Goal: Transaction & Acquisition: Purchase product/service

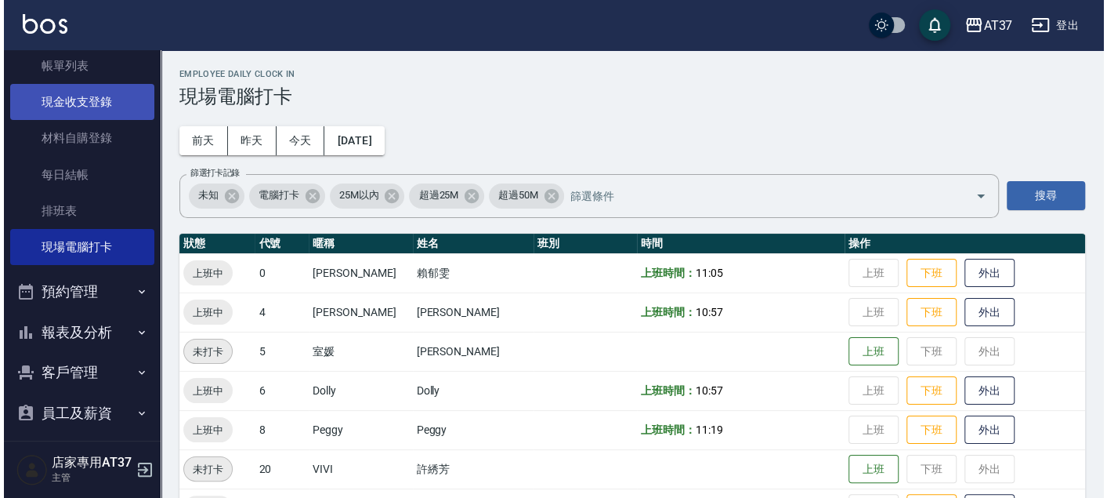
scroll to position [8, 0]
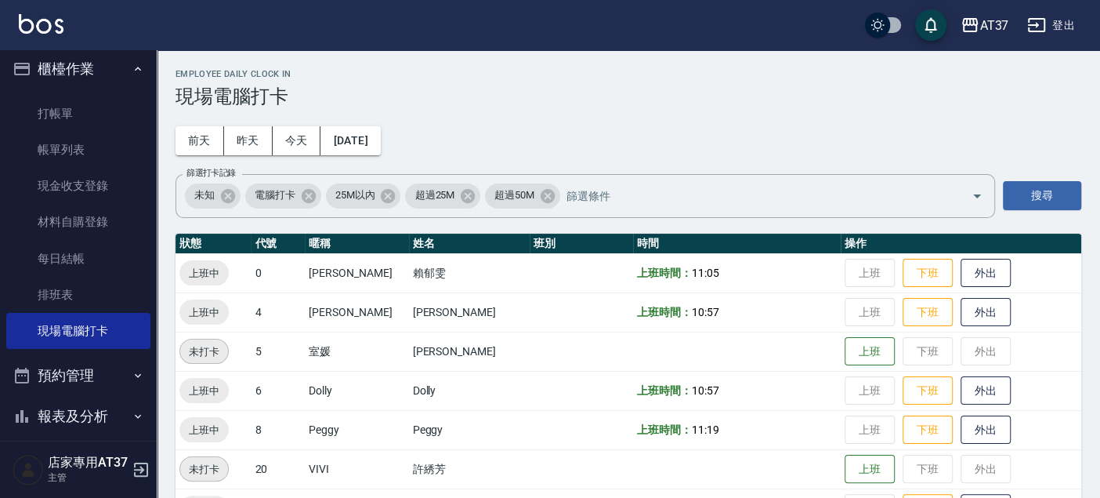
drag, startPoint x: 69, startPoint y: 291, endPoint x: 284, endPoint y: 12, distance: 352.0
click at [69, 291] on link "排班表" at bounding box center [78, 295] width 144 height 36
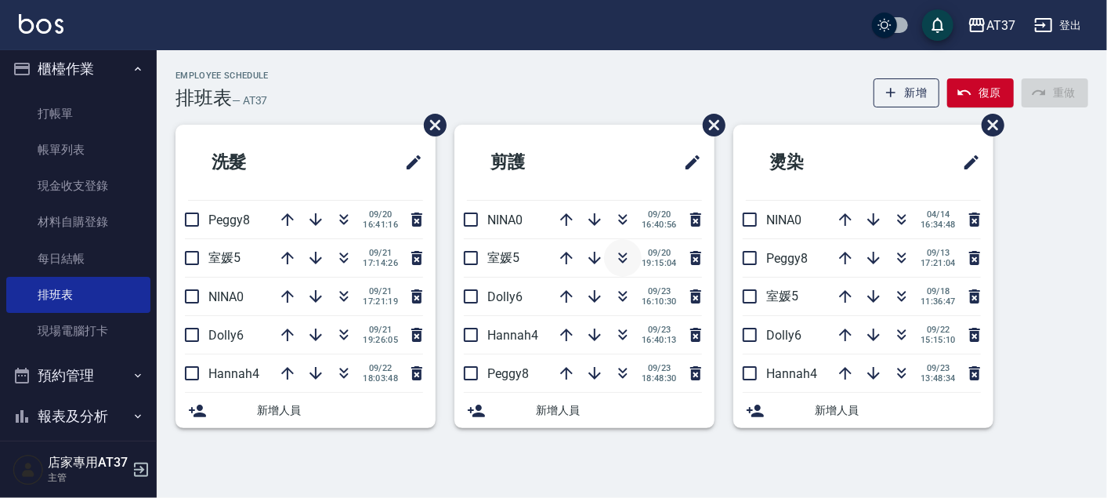
click at [621, 256] on icon "button" at bounding box center [623, 257] width 19 height 19
click at [628, 252] on icon "button" at bounding box center [623, 257] width 19 height 19
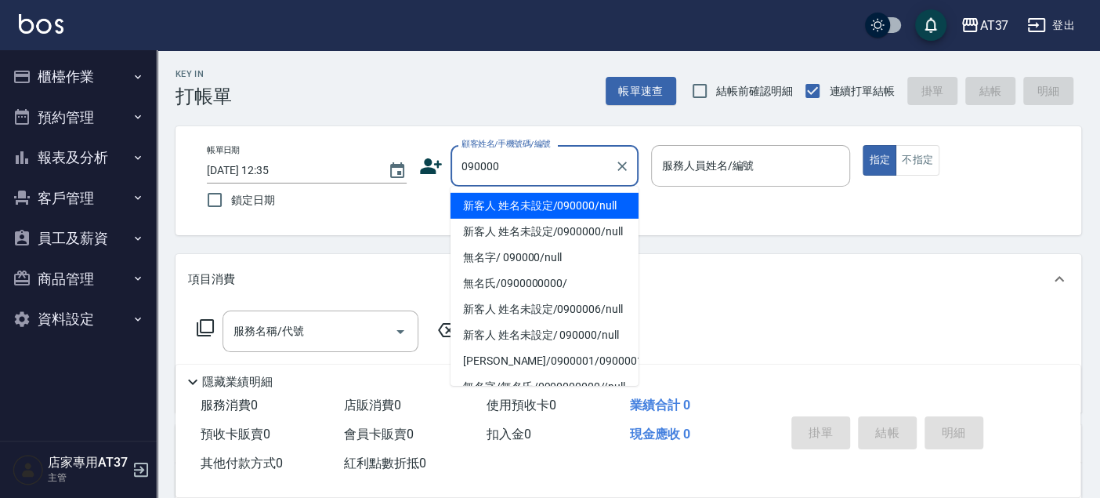
type input "新客人 姓名未設定/090000/null"
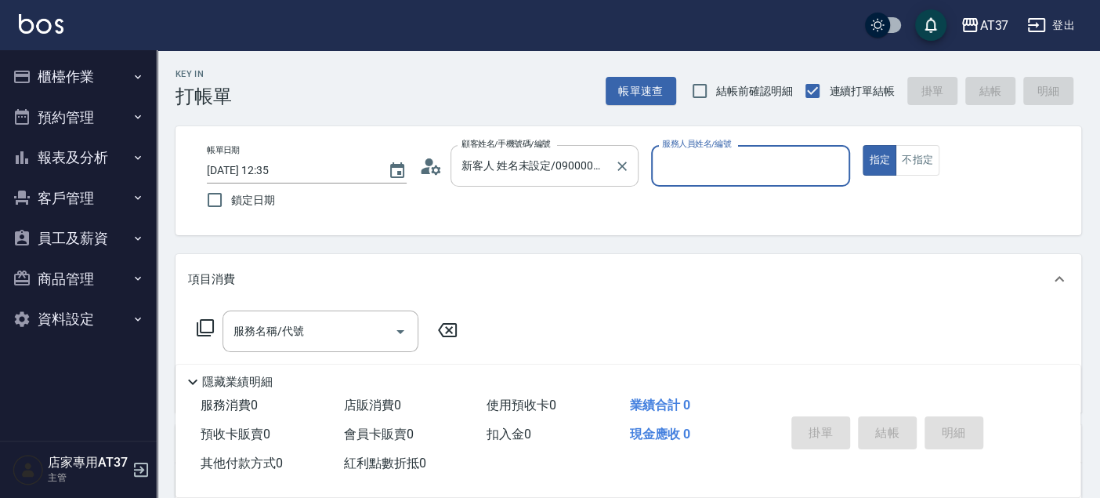
click at [863, 145] on button "指定" at bounding box center [880, 160] width 34 height 31
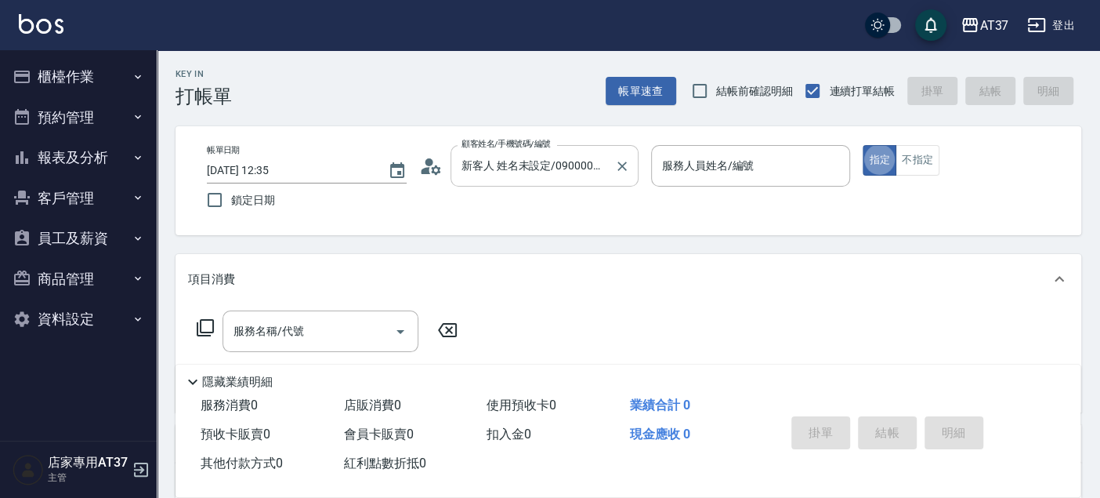
type button "true"
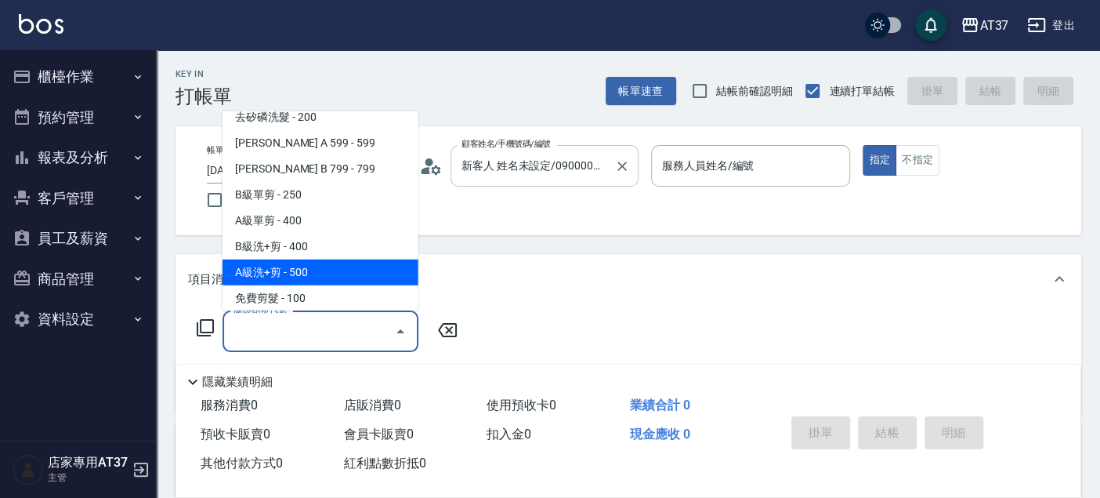
scroll to position [367, 0]
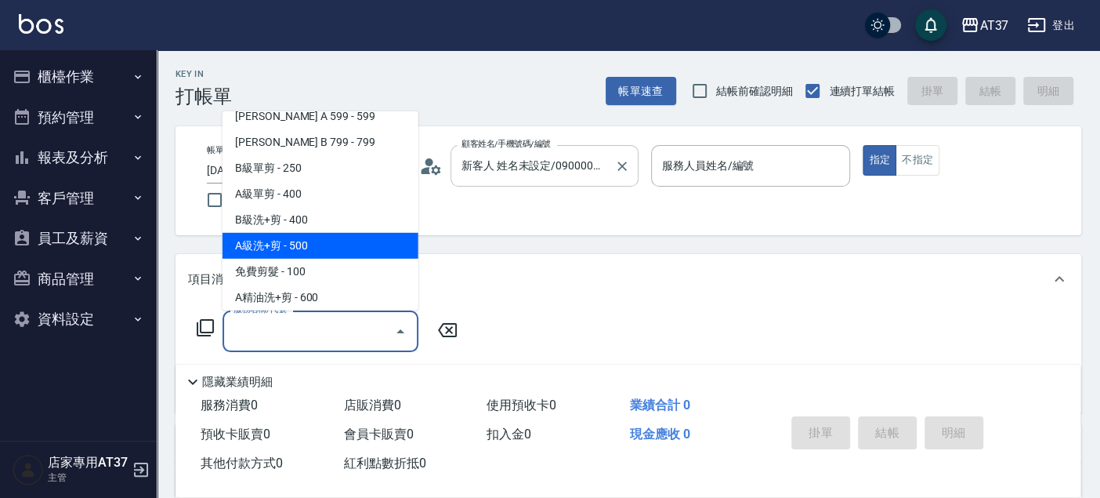
type input "A級洗+剪(204)"
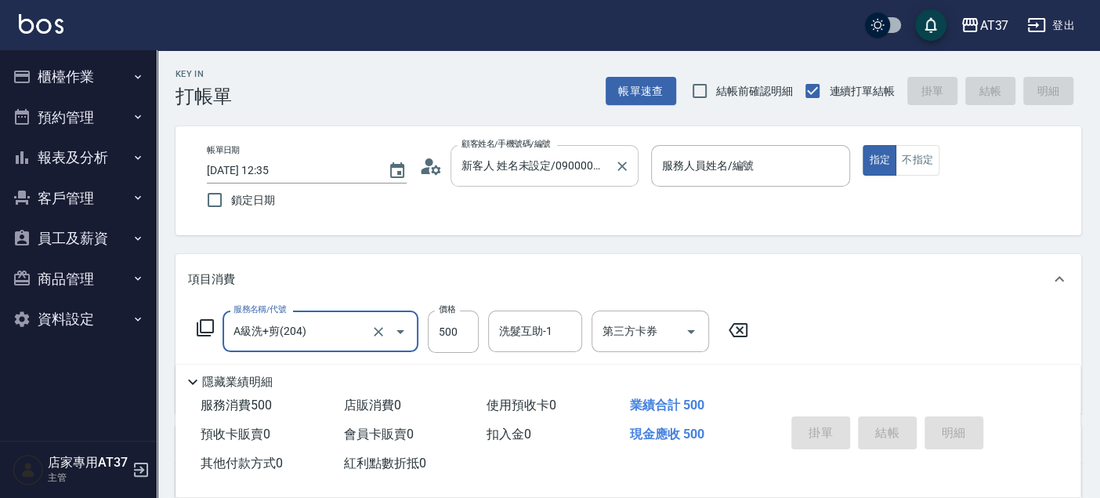
click at [544, 157] on input "新客人 姓名未設定/090000/null" at bounding box center [533, 165] width 150 height 27
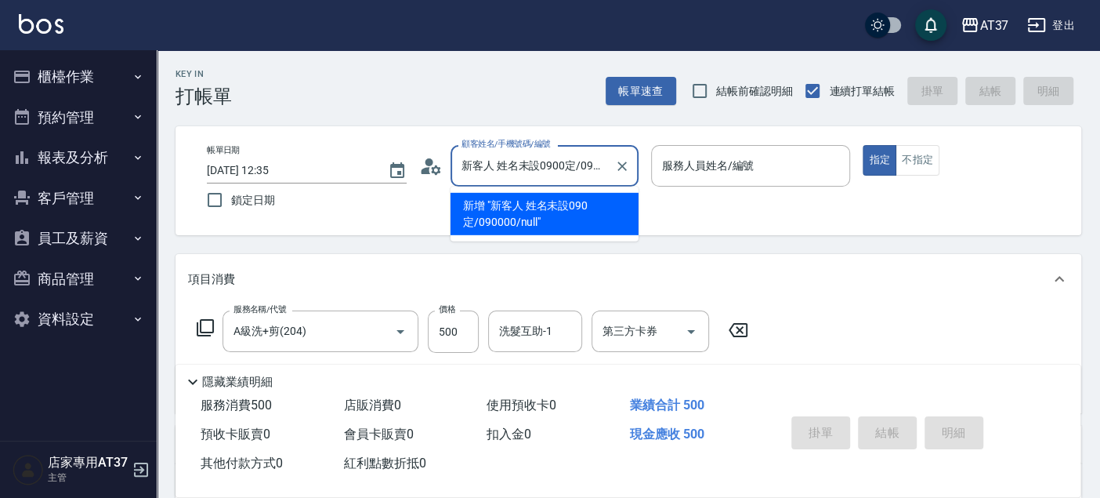
type input "新客人 姓名未設09000定/090000/null"
click at [627, 167] on icon "Clear" at bounding box center [622, 166] width 16 height 16
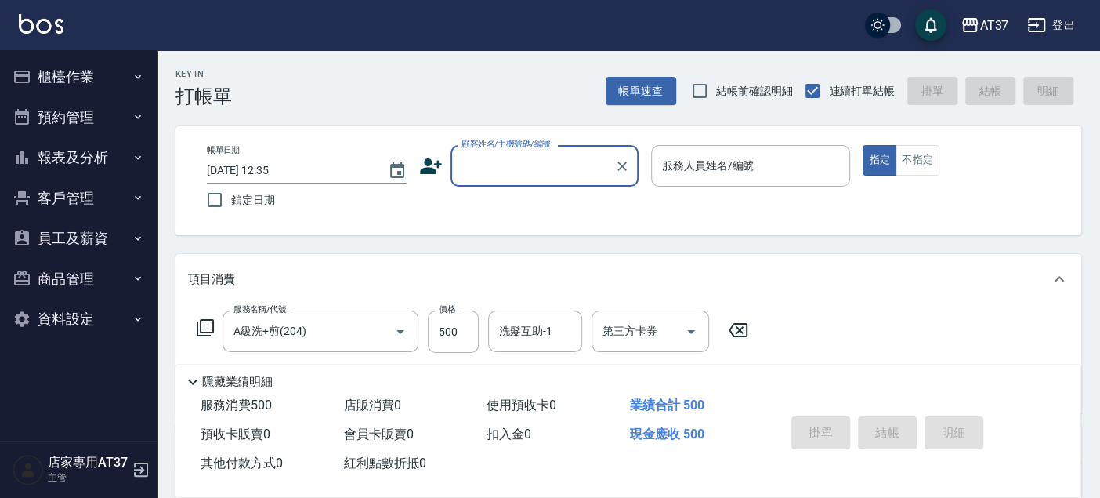
click at [542, 167] on input "顧客姓名/手機號碼/編號" at bounding box center [533, 165] width 150 height 27
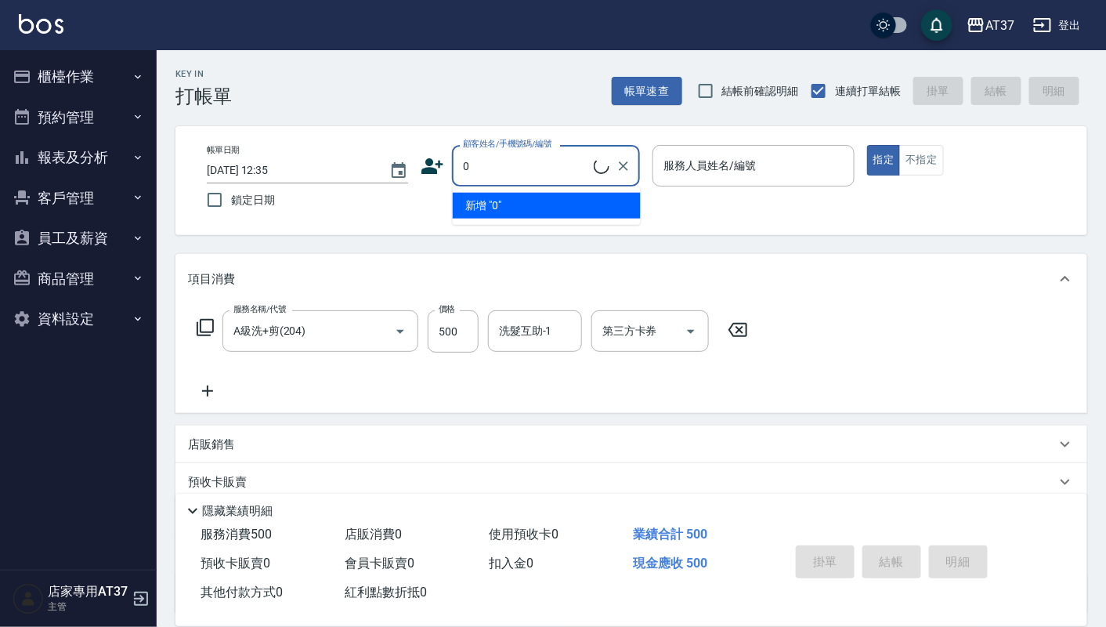
type input "0"
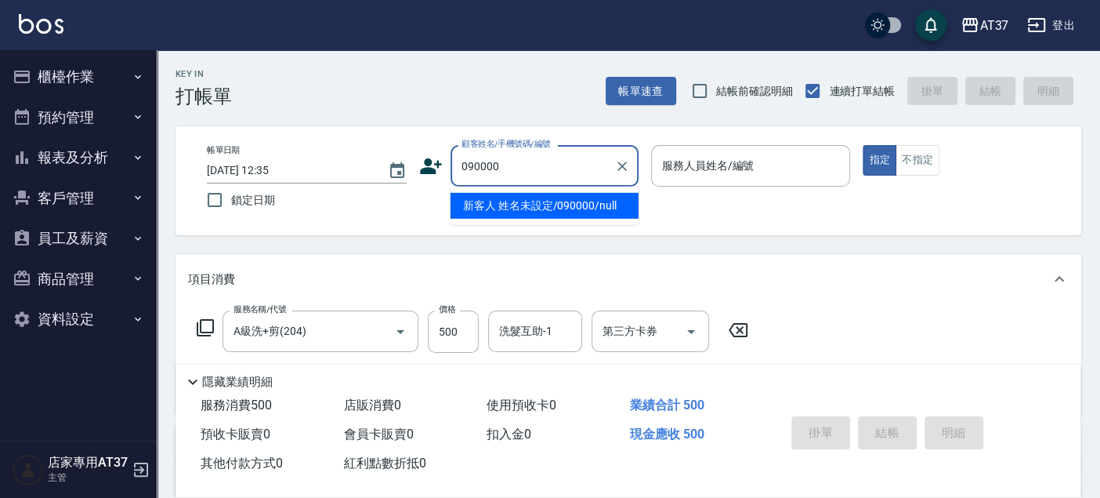
type input "新客人 姓名未設定/090000/null"
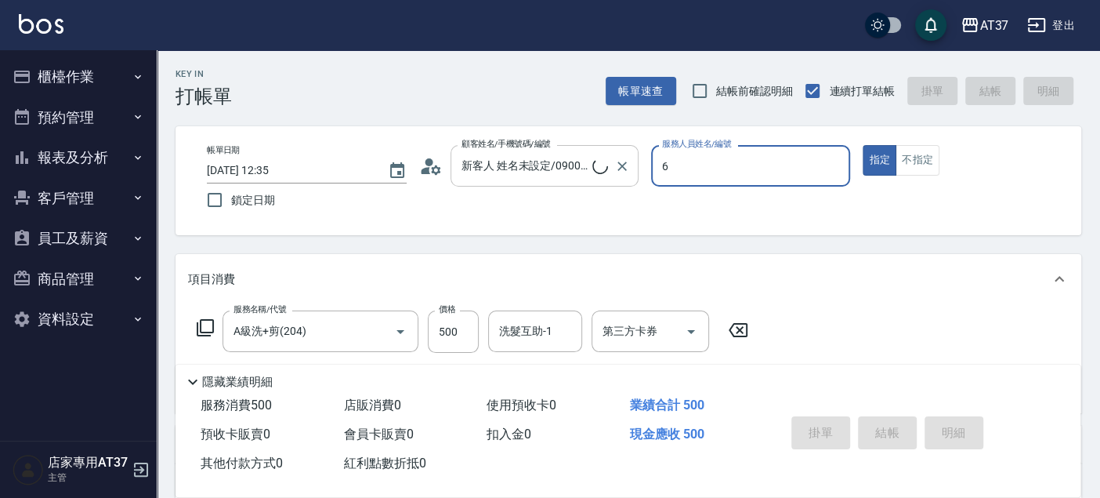
type input "Dolly-6"
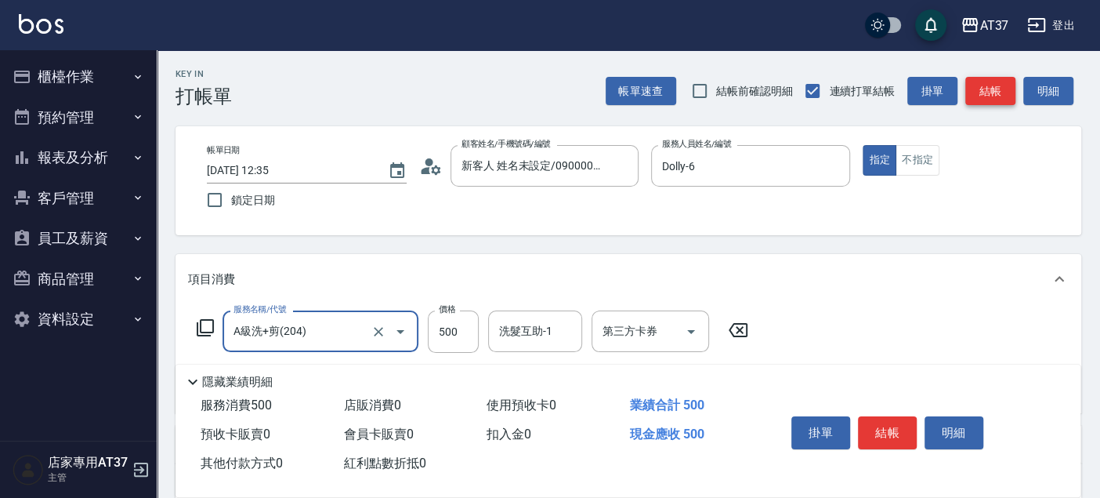
click at [977, 85] on button "結帳" at bounding box center [990, 91] width 50 height 29
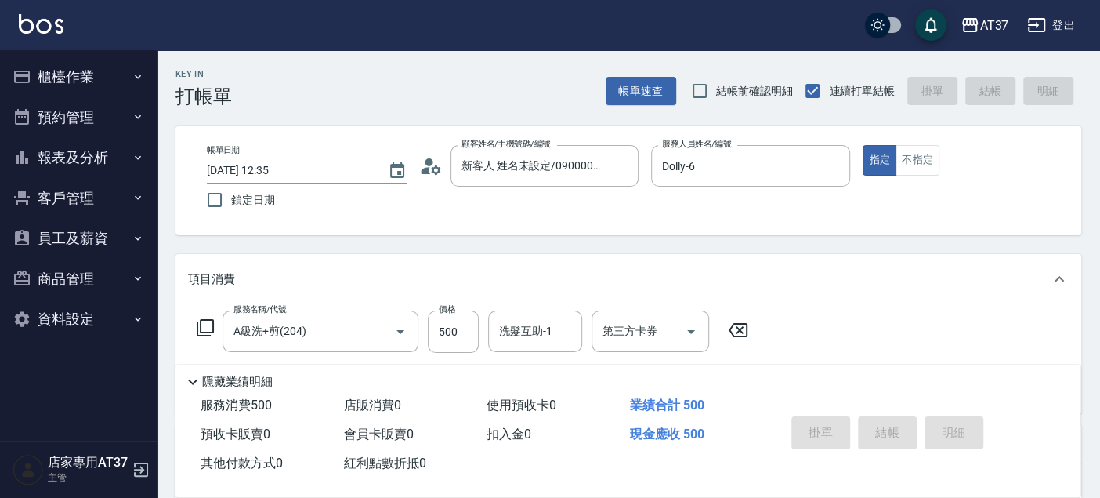
type input "2025/09/24 13:27"
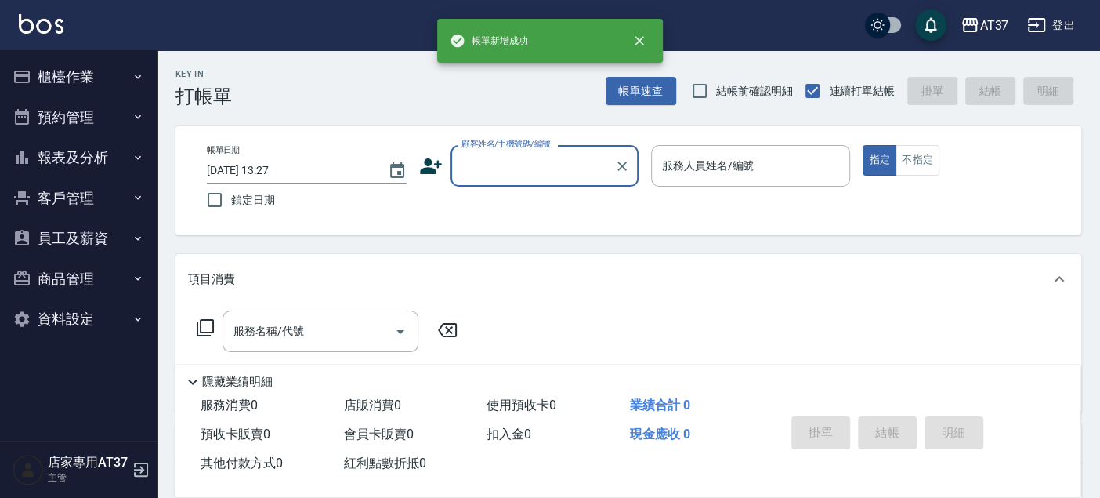
scroll to position [0, 0]
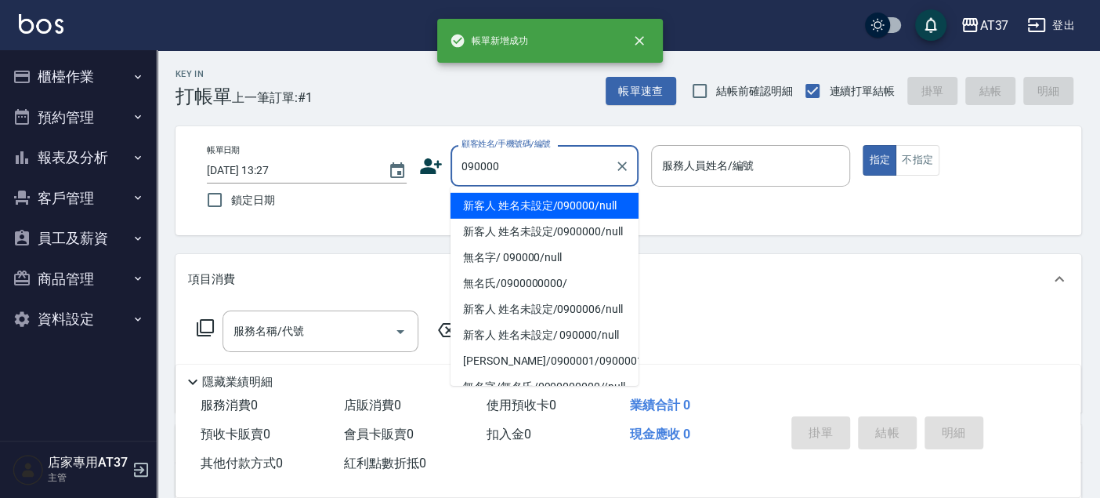
type input "新客人 姓名未設定/090000/null"
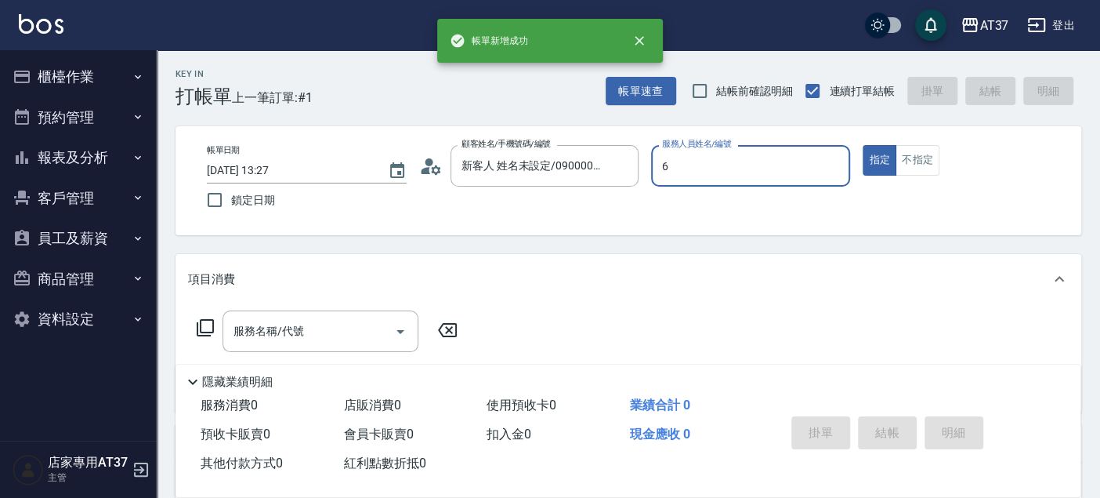
type input "Dolly-6"
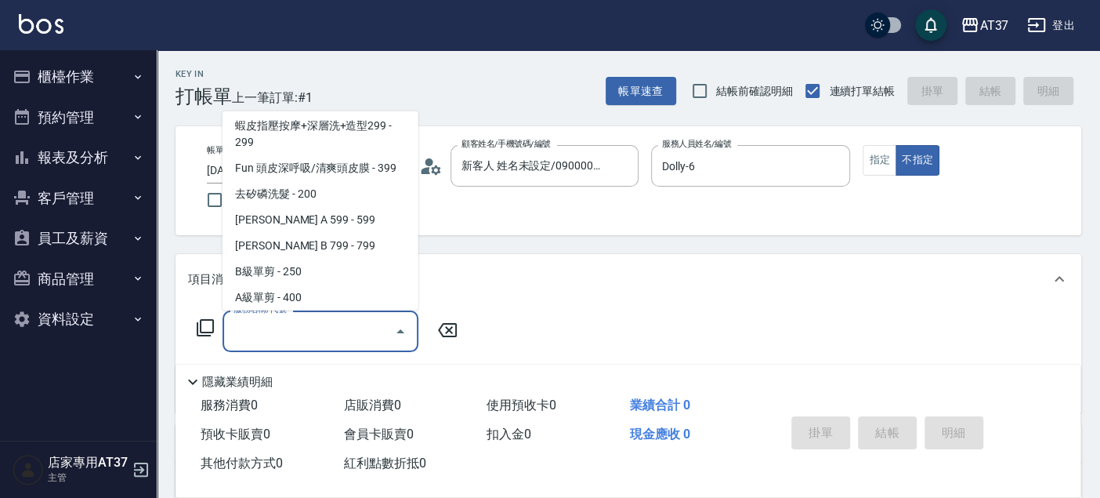
scroll to position [288, 0]
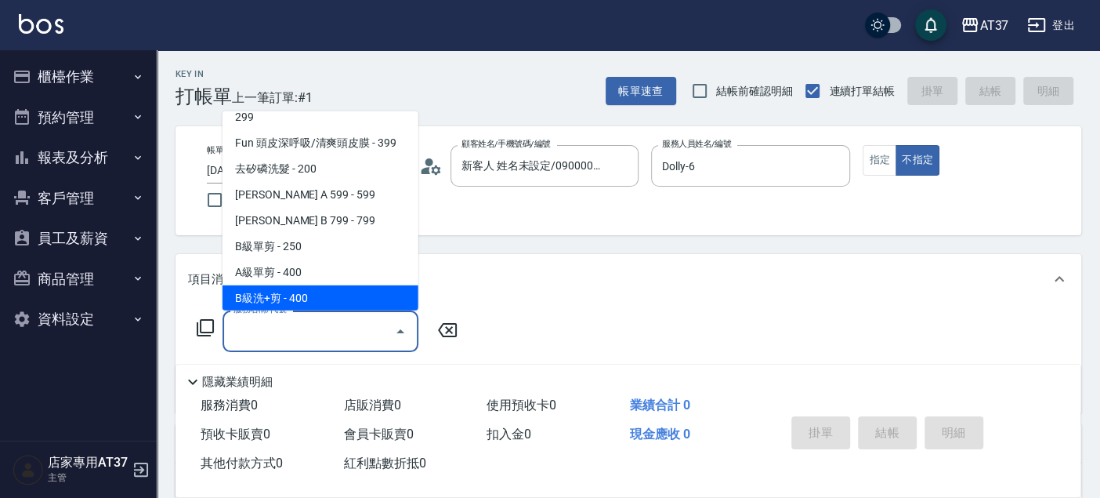
type input "B級洗+剪(203)"
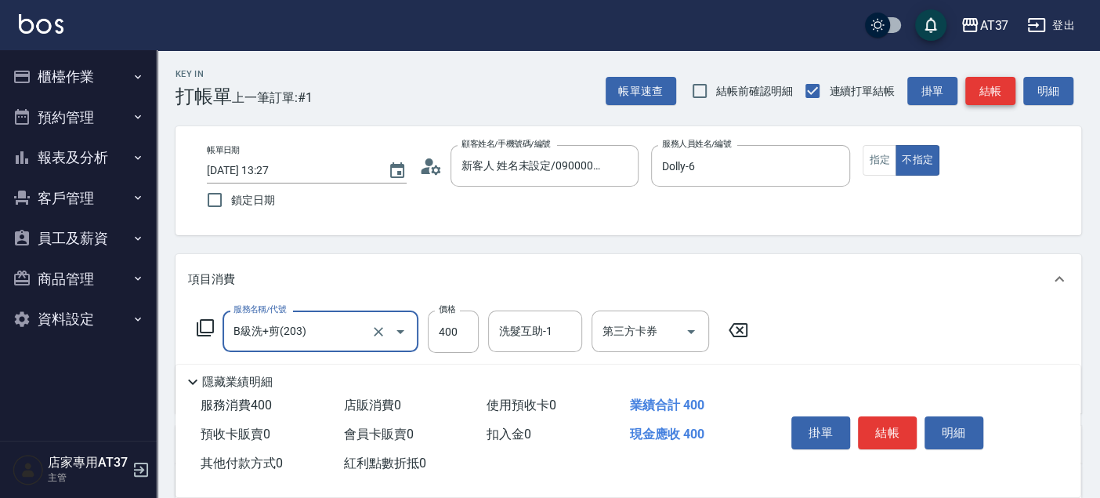
click at [977, 85] on button "結帳" at bounding box center [990, 91] width 50 height 29
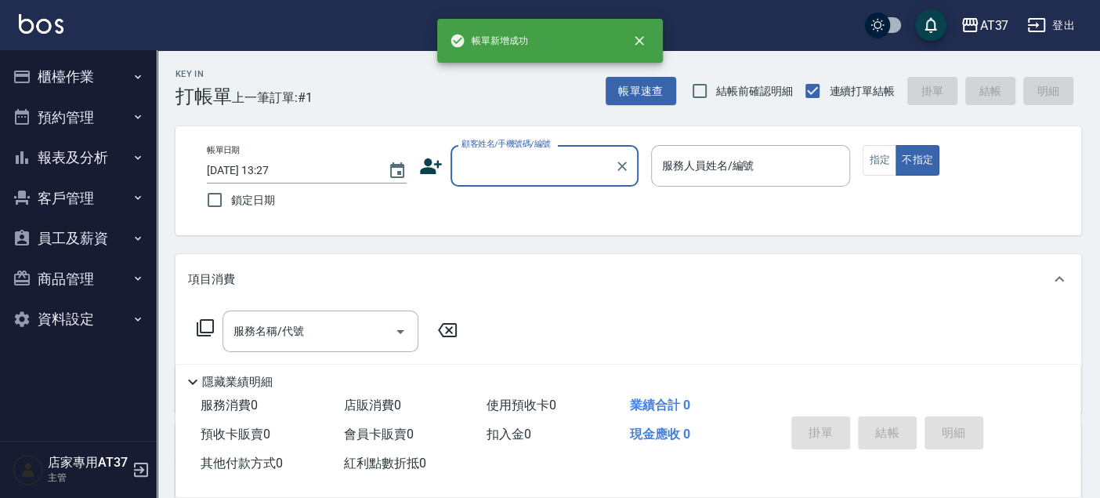
scroll to position [0, 0]
click at [96, 155] on button "報表及分析" at bounding box center [78, 157] width 144 height 41
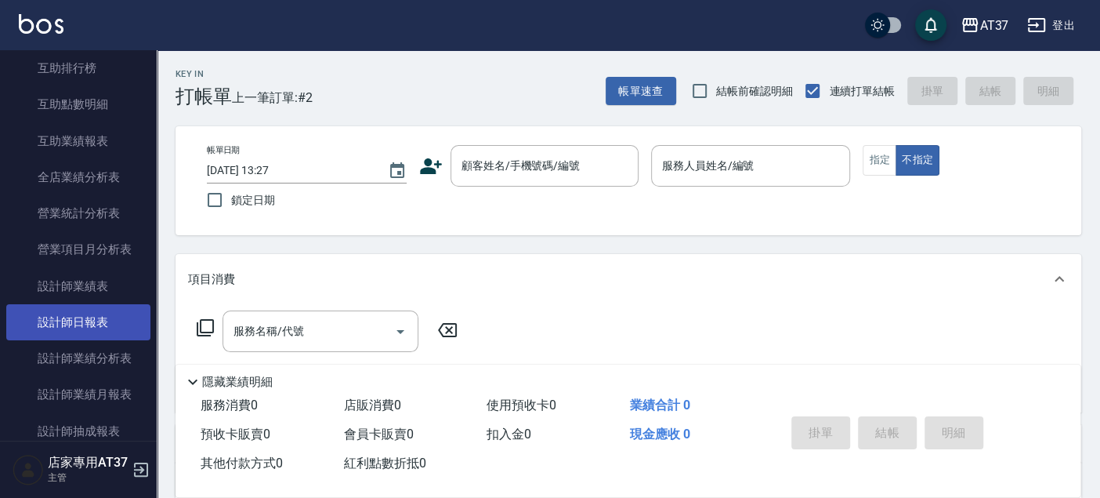
scroll to position [435, 0]
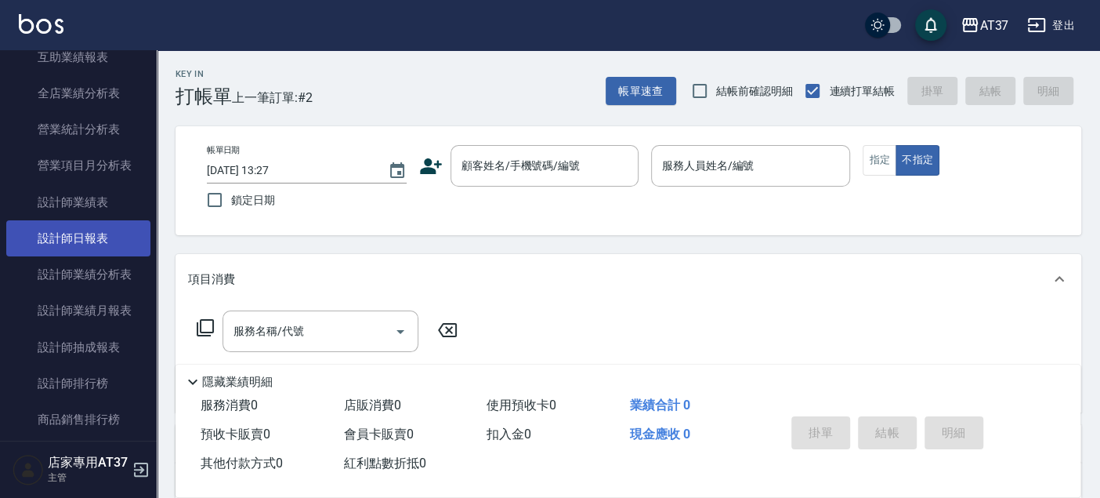
click at [119, 233] on link "設計師日報表" at bounding box center [78, 238] width 144 height 36
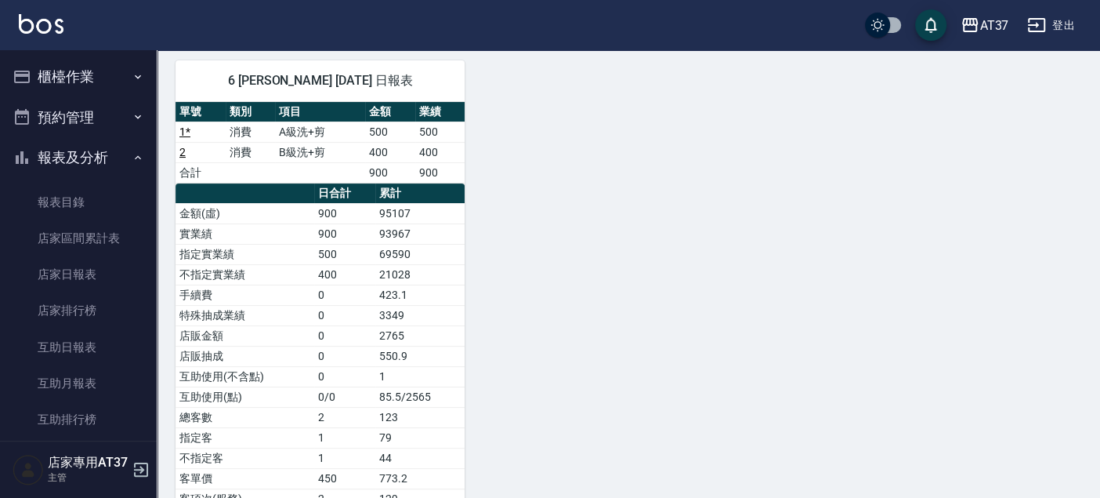
scroll to position [3, 0]
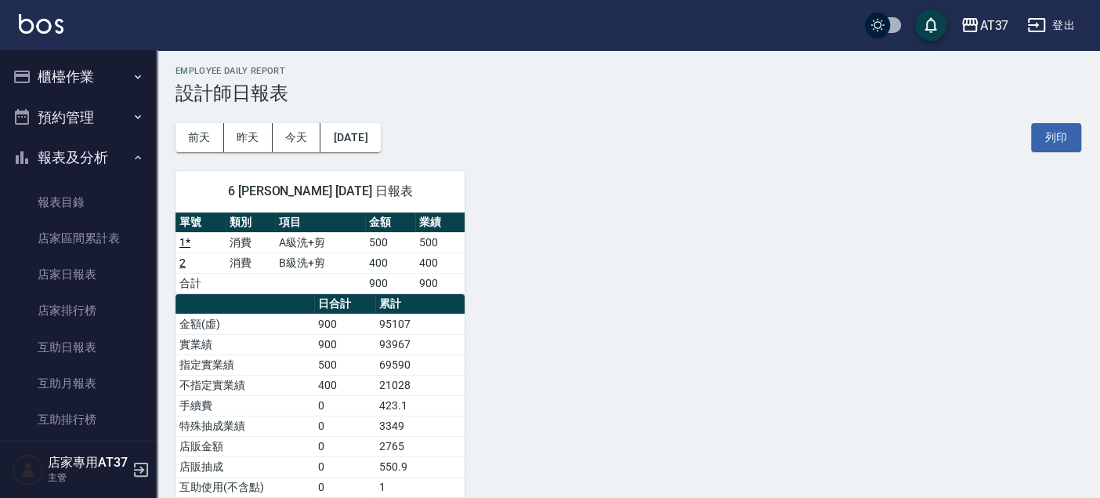
click at [52, 82] on button "櫃檯作業" at bounding box center [78, 76] width 144 height 41
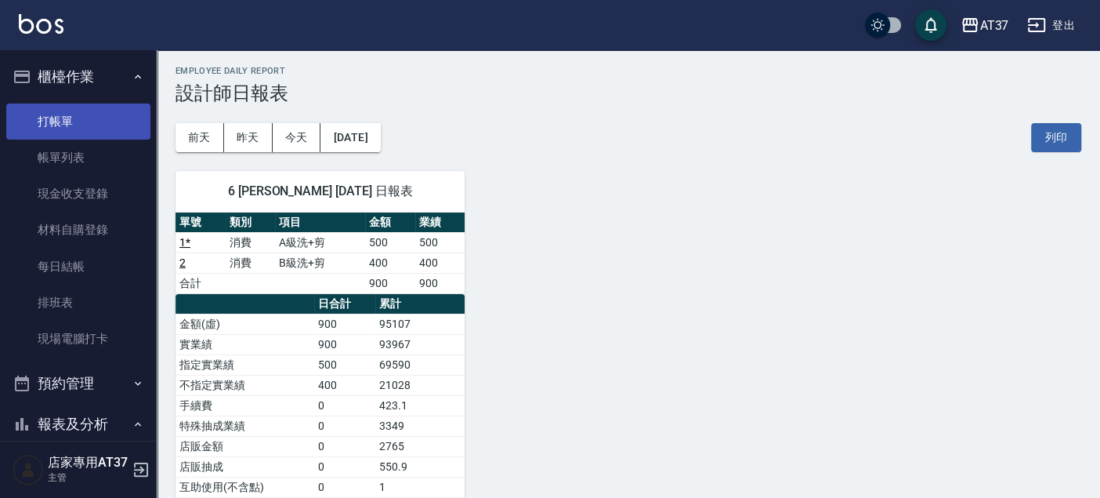
click at [74, 123] on link "打帳單" at bounding box center [78, 121] width 144 height 36
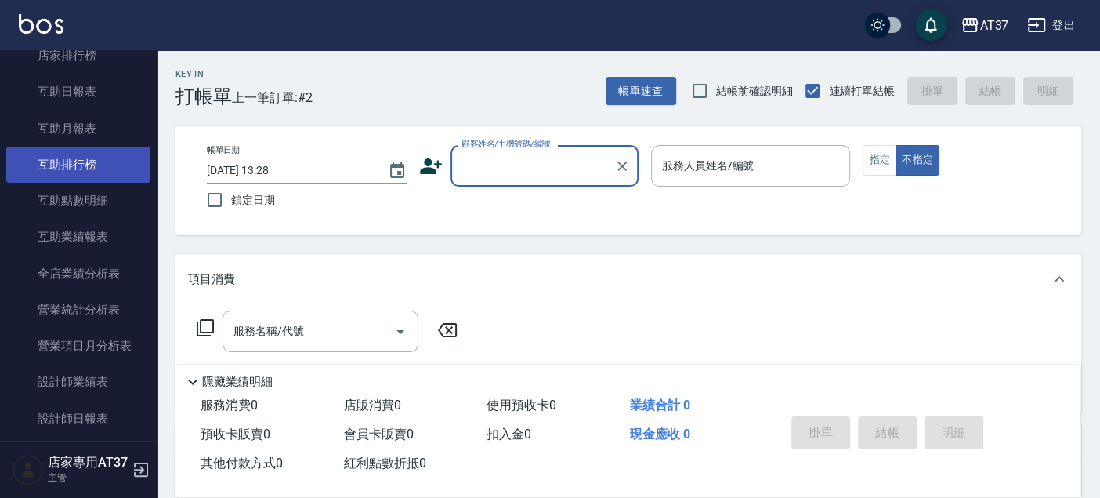
scroll to position [522, 0]
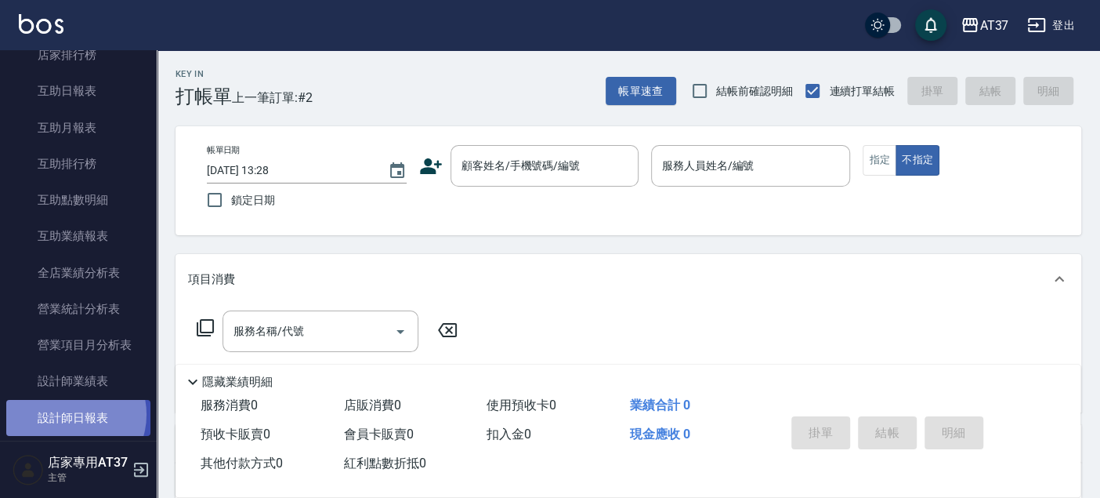
click at [71, 415] on link "設計師日報表" at bounding box center [78, 418] width 144 height 36
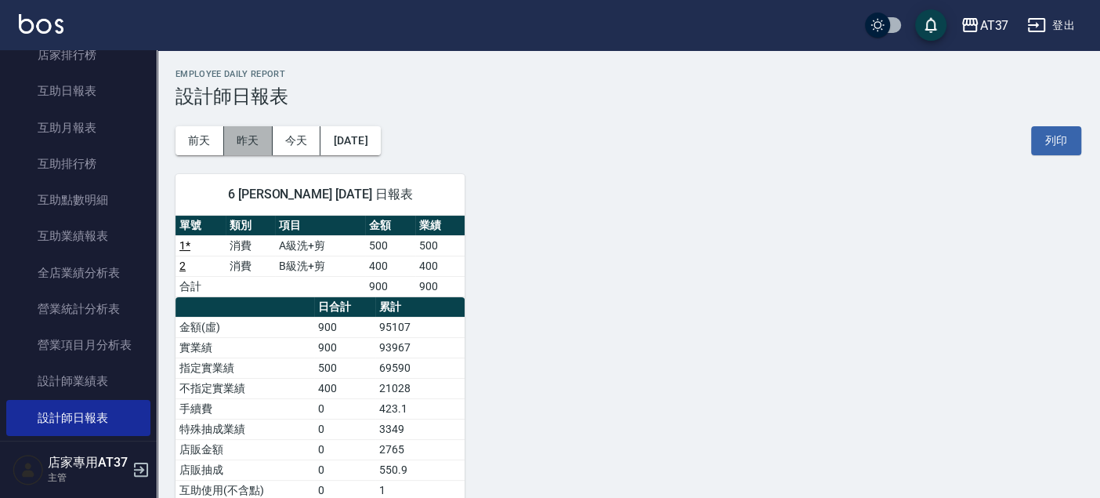
click at [255, 136] on button "昨天" at bounding box center [248, 140] width 49 height 29
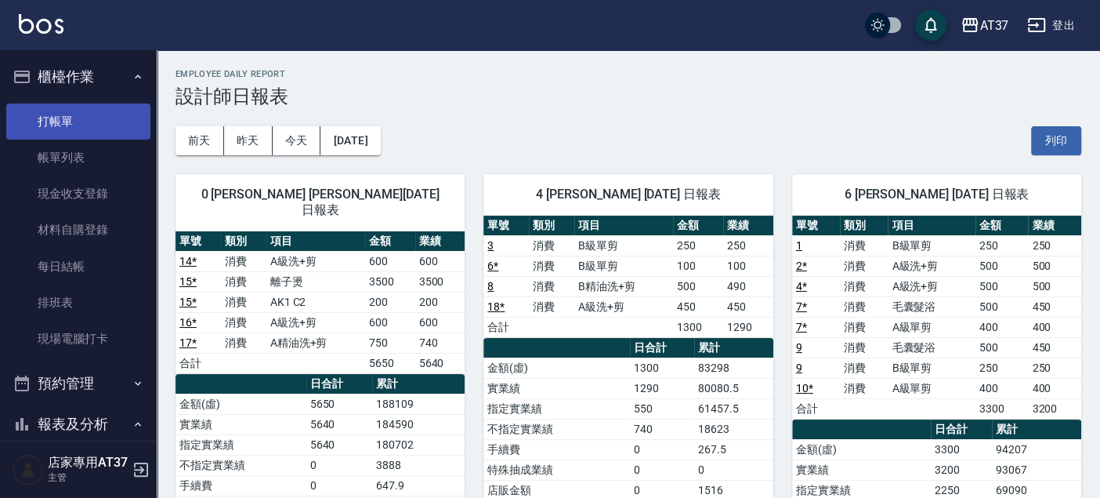
click at [67, 116] on link "打帳單" at bounding box center [78, 121] width 144 height 36
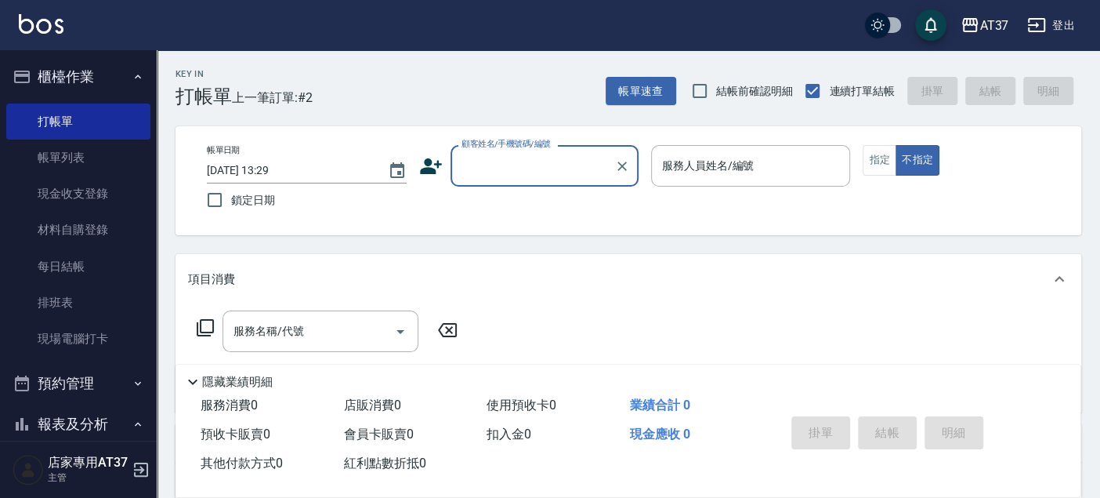
drag, startPoint x: 122, startPoint y: 222, endPoint x: 227, endPoint y: 197, distance: 107.8
click at [122, 222] on link "材料自購登錄" at bounding box center [78, 230] width 144 height 36
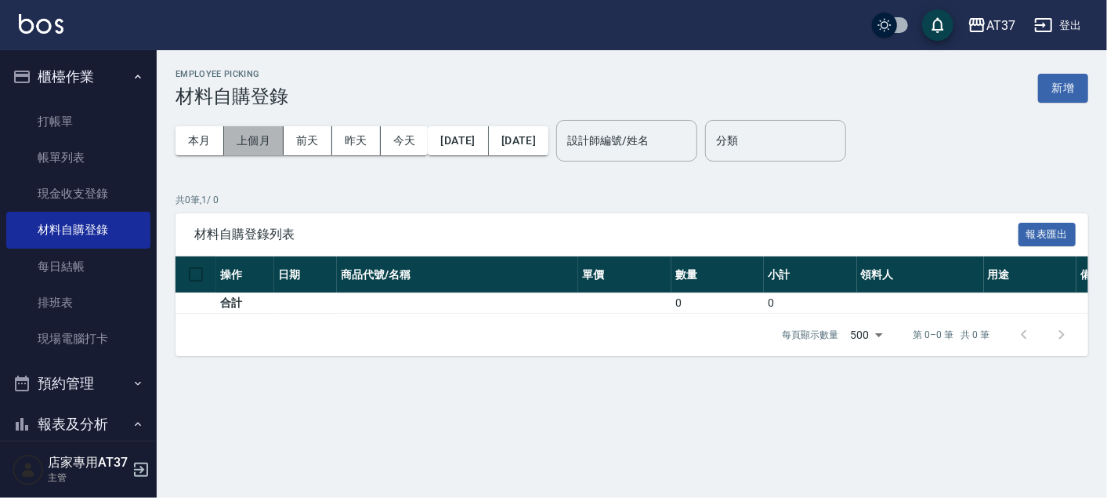
click at [273, 139] on button "上個月" at bounding box center [254, 140] width 60 height 29
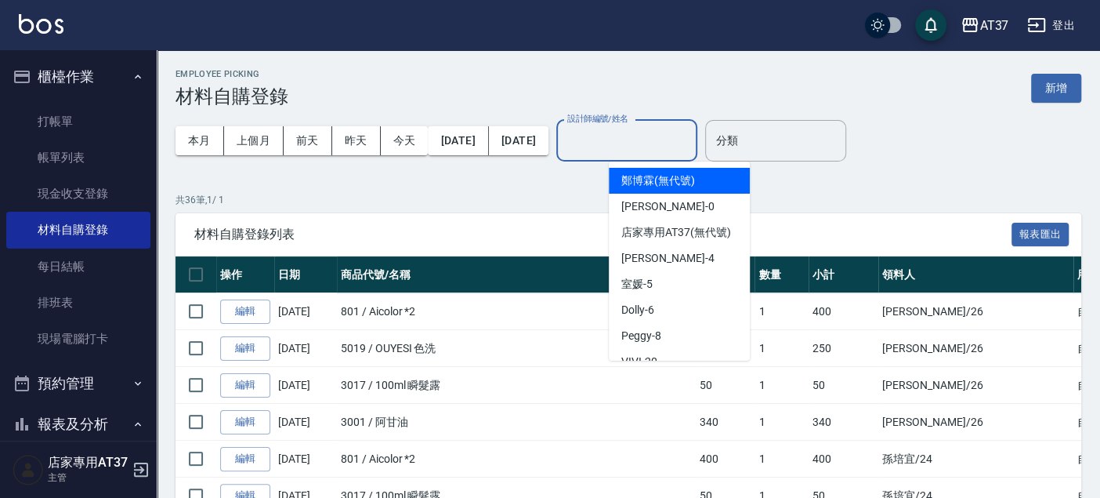
click at [672, 139] on input "設計師編號/姓名" at bounding box center [626, 140] width 127 height 27
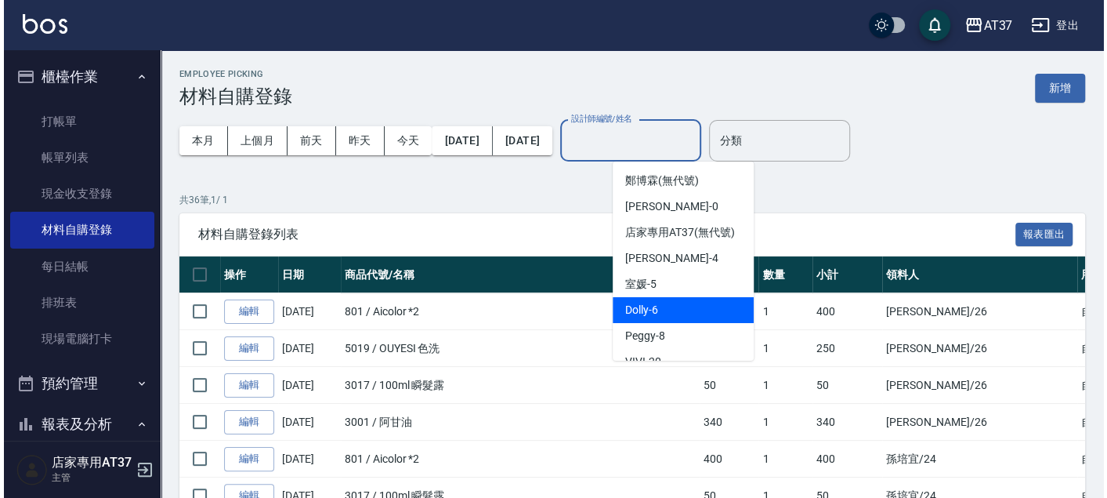
scroll to position [174, 0]
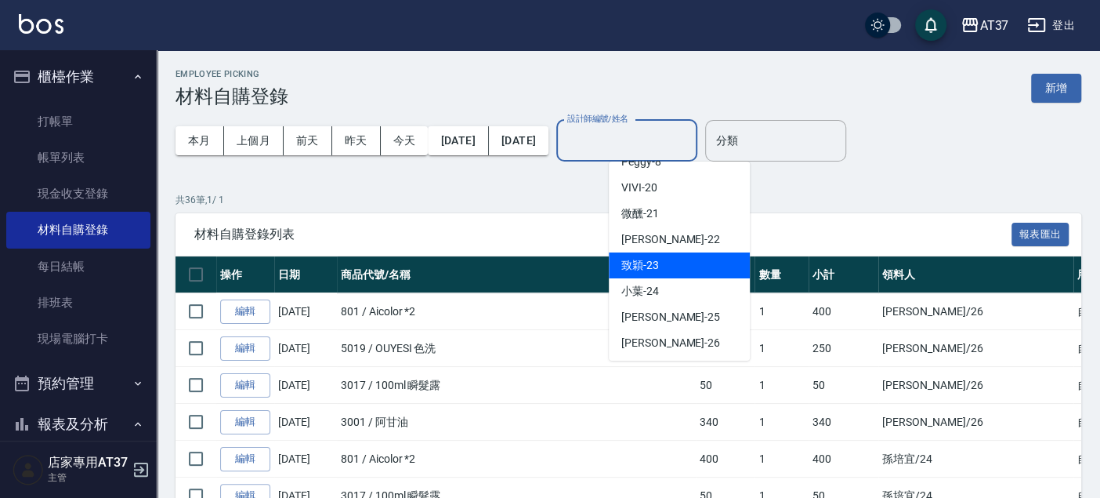
click at [676, 277] on div "致穎 -23" at bounding box center [679, 265] width 141 height 26
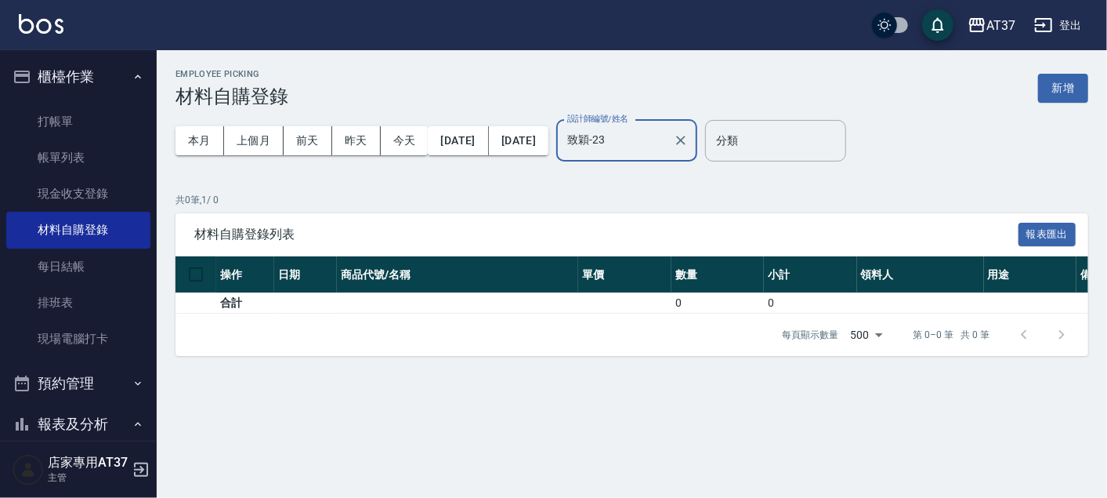
click at [687, 116] on div "本月 上個月 前天 昨天 今天 2025/08/01 2025/08/31 設計師編號/姓名 致穎-23 設計師編號/姓名" at bounding box center [437, 140] width 522 height 67
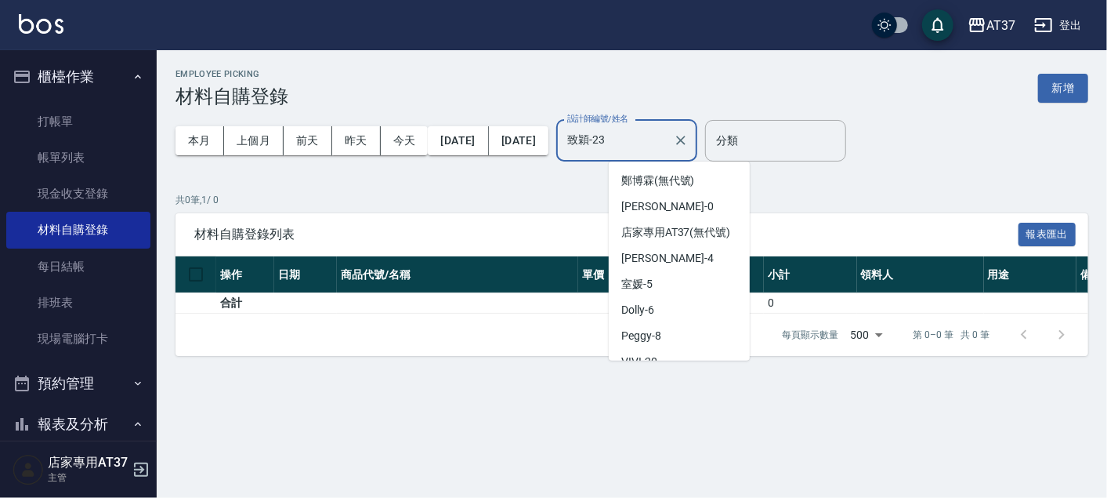
click at [667, 143] on input "致穎-23" at bounding box center [614, 140] width 103 height 27
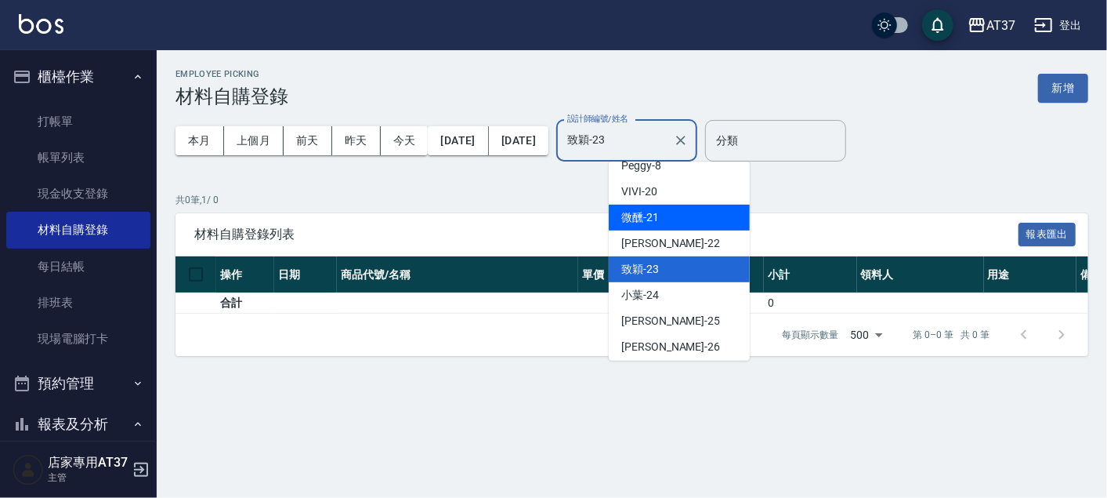
scroll to position [194, 0]
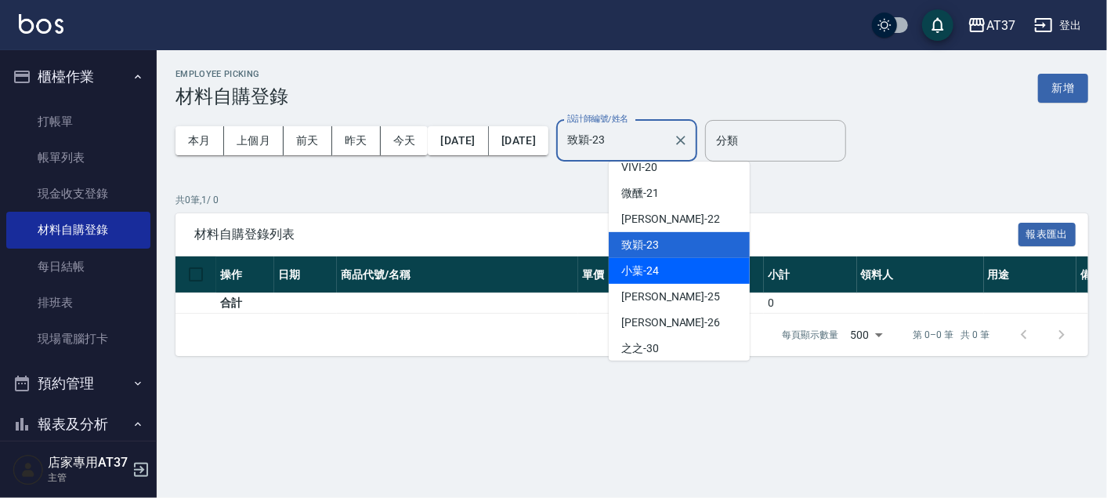
click at [687, 284] on div "小葉 -24" at bounding box center [679, 271] width 141 height 26
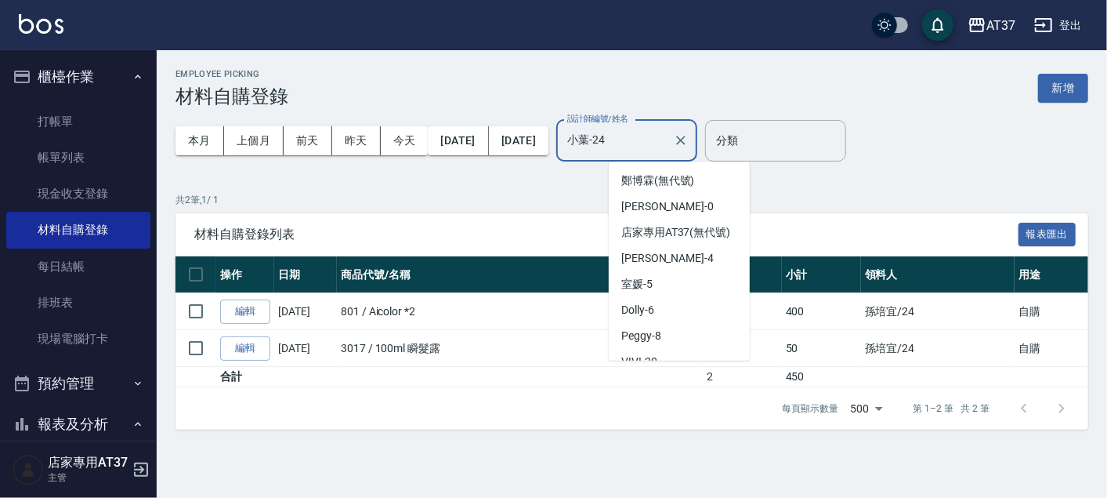
click at [667, 141] on input "小葉-24" at bounding box center [614, 140] width 103 height 27
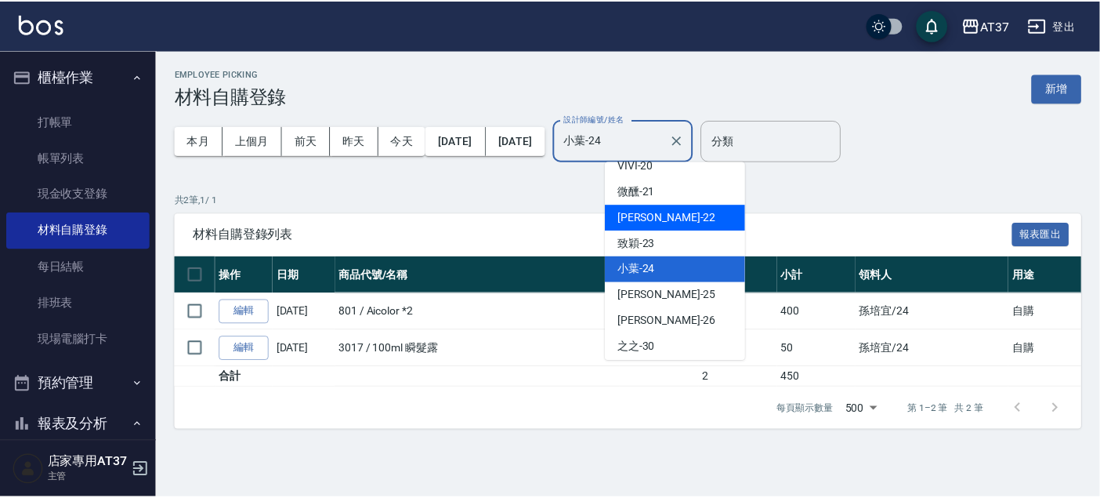
scroll to position [221, 0]
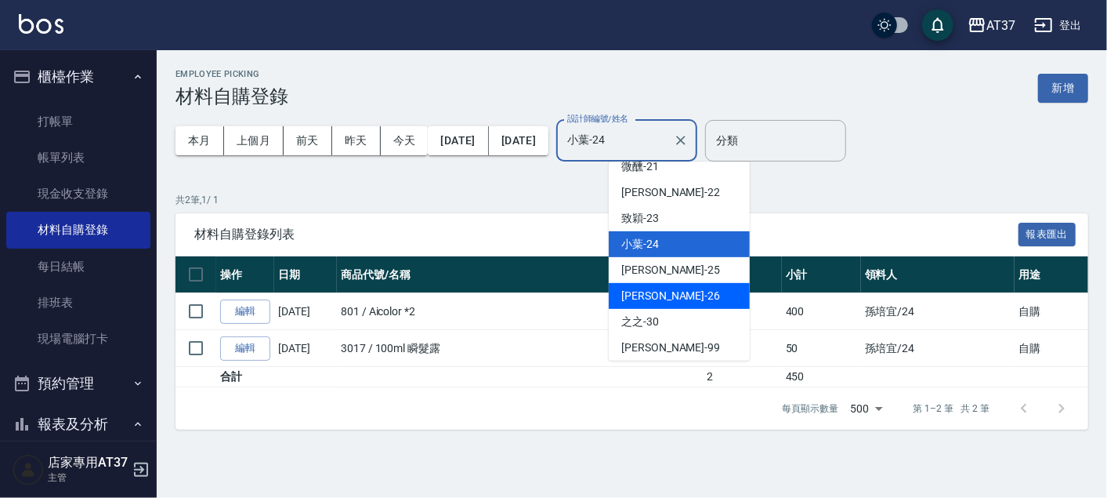
click at [684, 306] on div "鄧懷頎 -26" at bounding box center [679, 296] width 141 height 26
type input "鄧懷頎-26"
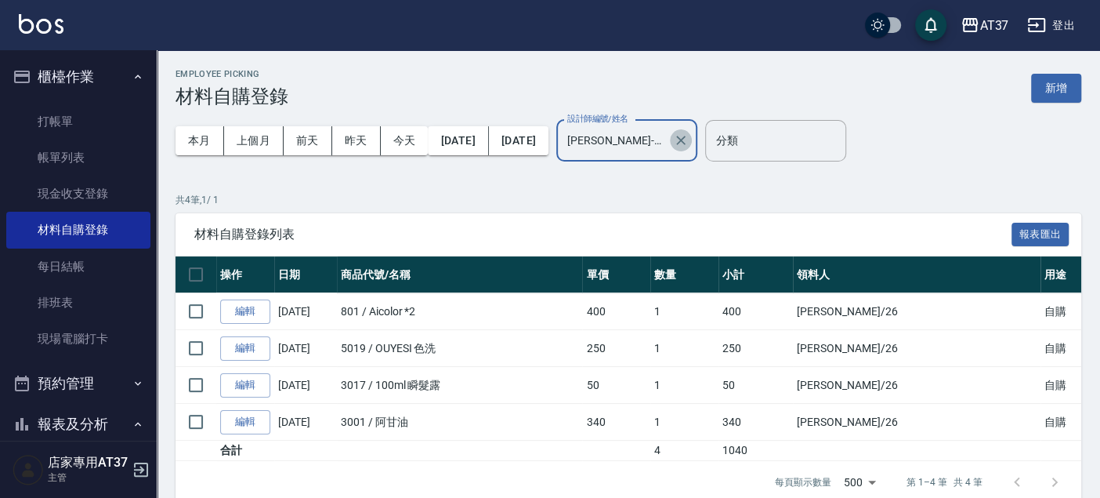
click at [689, 139] on icon "Clear" at bounding box center [681, 140] width 16 height 16
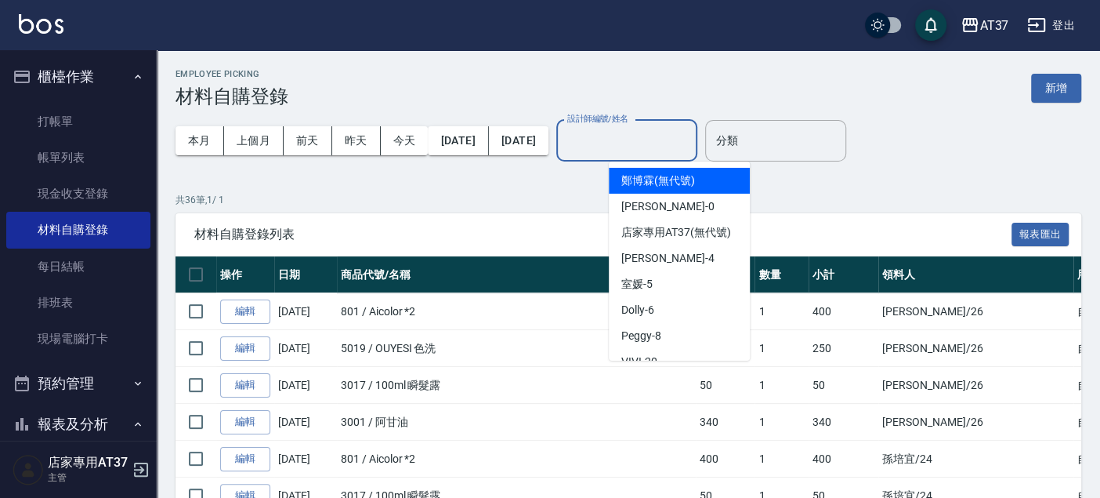
click at [682, 146] on input "設計師編號/姓名" at bounding box center [626, 140] width 127 height 27
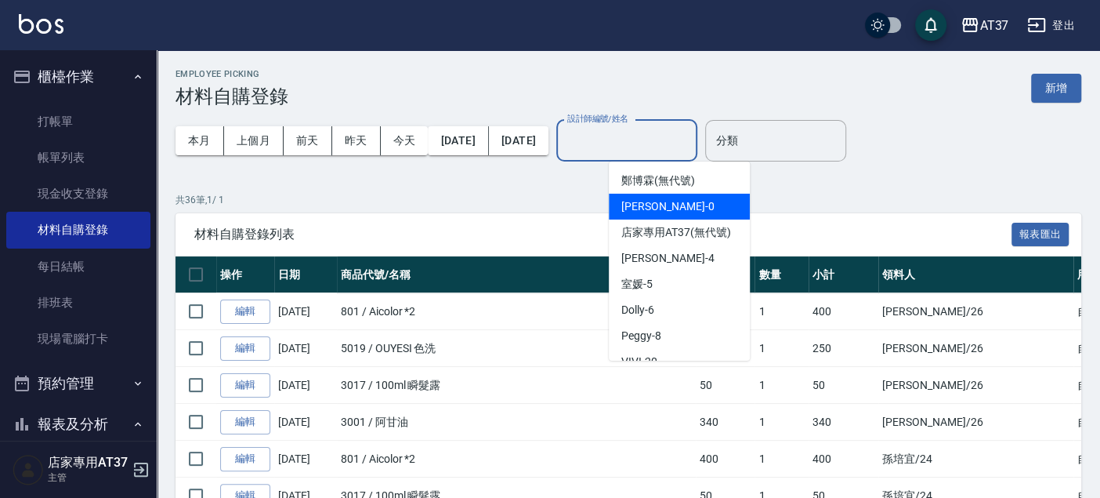
click at [681, 201] on div "NINA -0" at bounding box center [679, 207] width 141 height 26
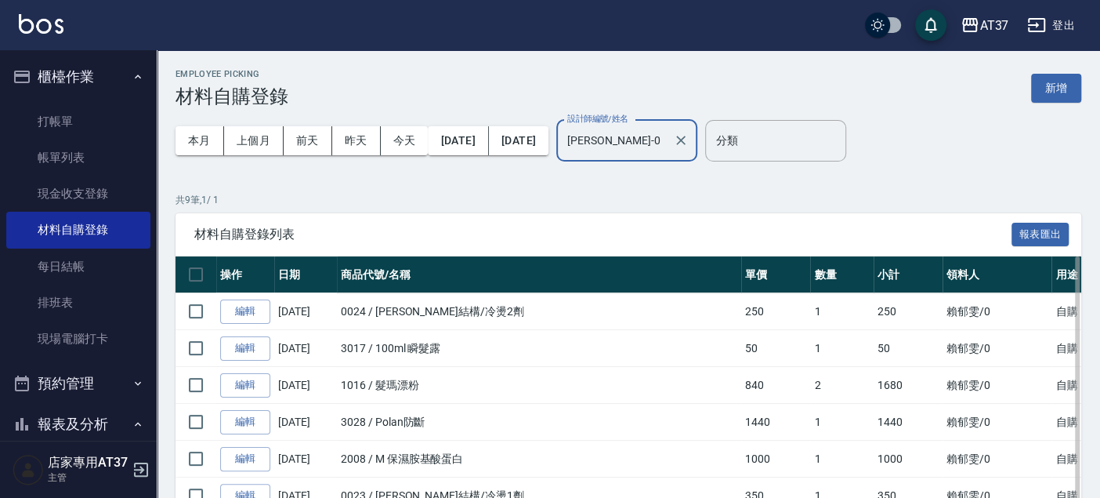
scroll to position [0, 0]
click at [697, 138] on div "NINA-0 設計師編號/姓名" at bounding box center [626, 141] width 141 height 42
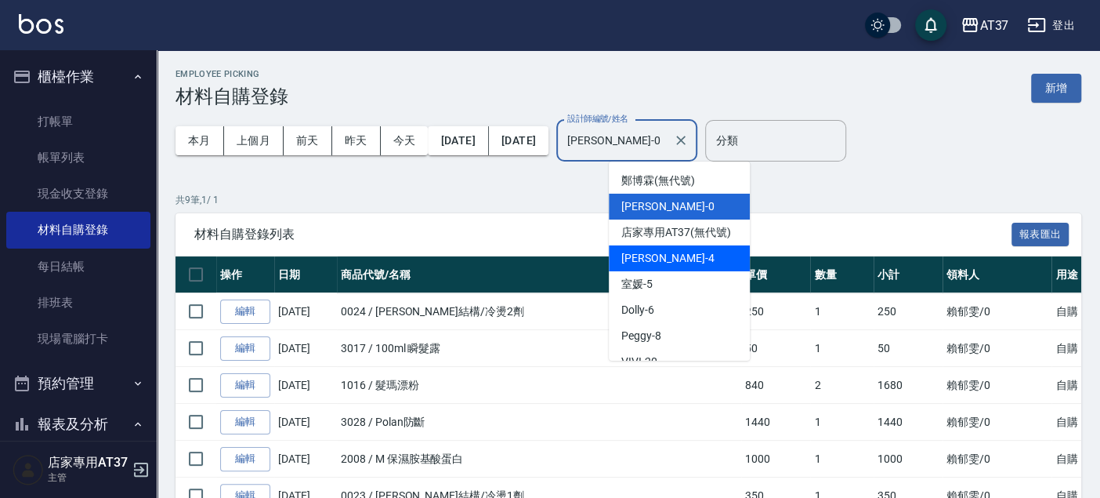
click at [692, 262] on div "Hannah -4" at bounding box center [679, 258] width 141 height 26
type input "Hannah-4"
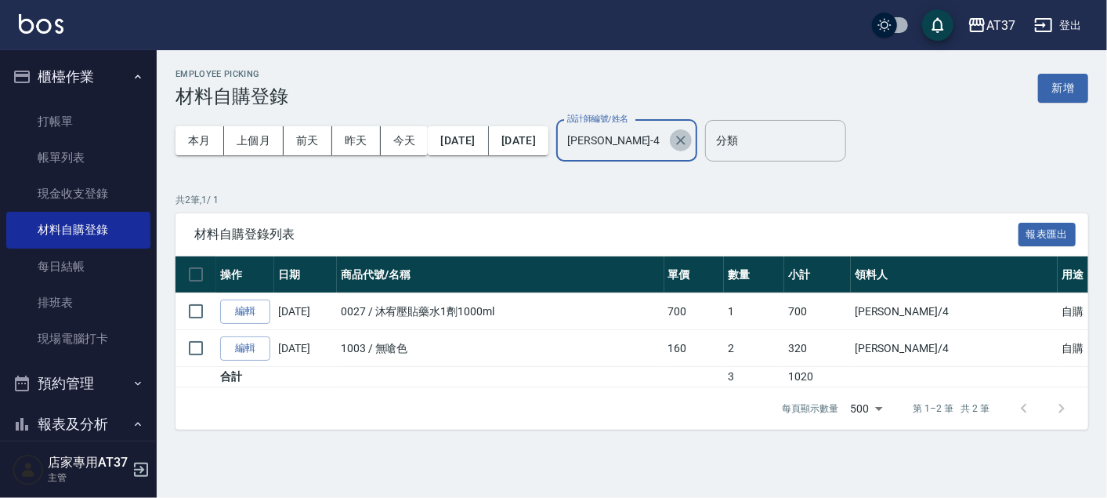
click at [686, 143] on icon "Clear" at bounding box center [680, 140] width 9 height 9
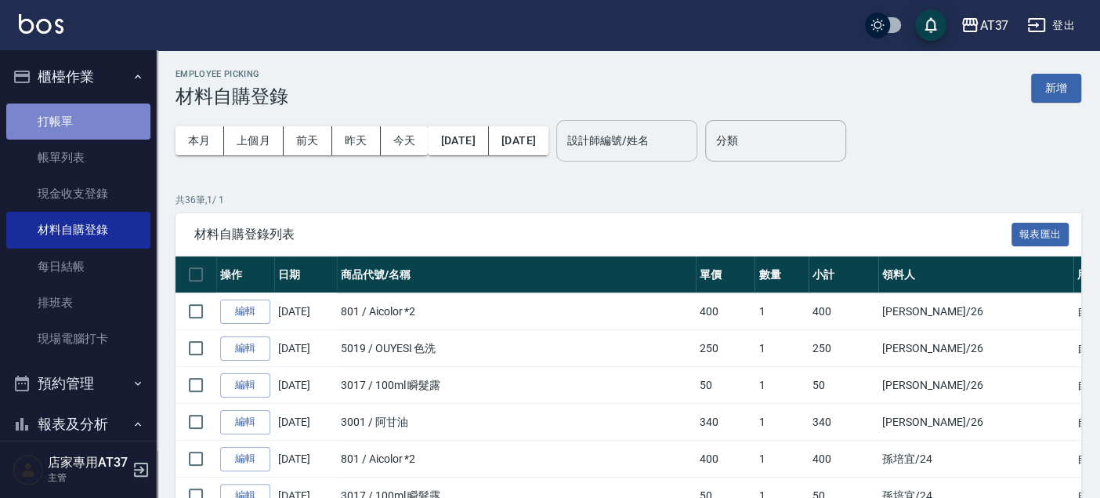
click at [110, 132] on link "打帳單" at bounding box center [78, 121] width 144 height 36
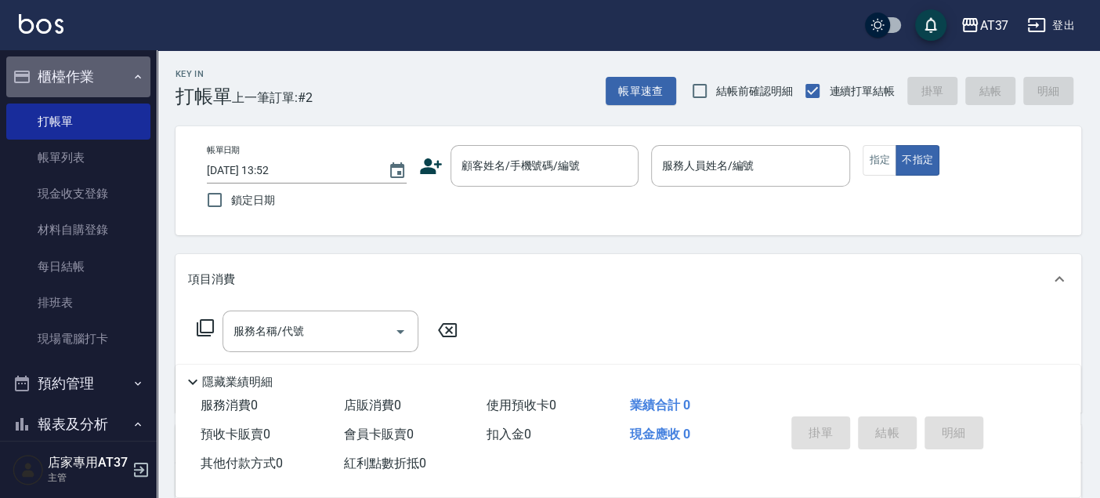
click at [96, 78] on button "櫃檯作業" at bounding box center [78, 76] width 144 height 41
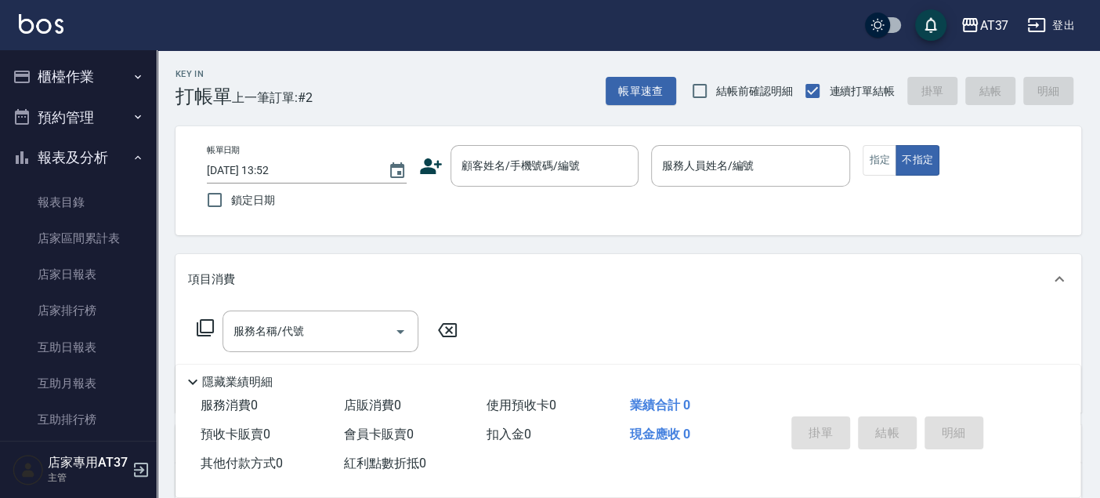
click at [96, 78] on button "櫃檯作業" at bounding box center [78, 76] width 144 height 41
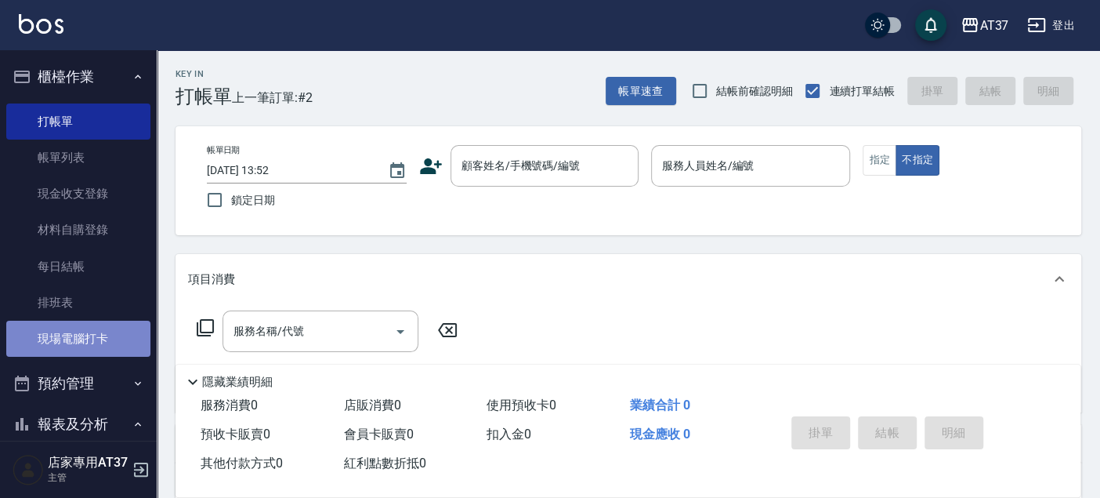
click at [89, 332] on link "現場電腦打卡" at bounding box center [78, 338] width 144 height 36
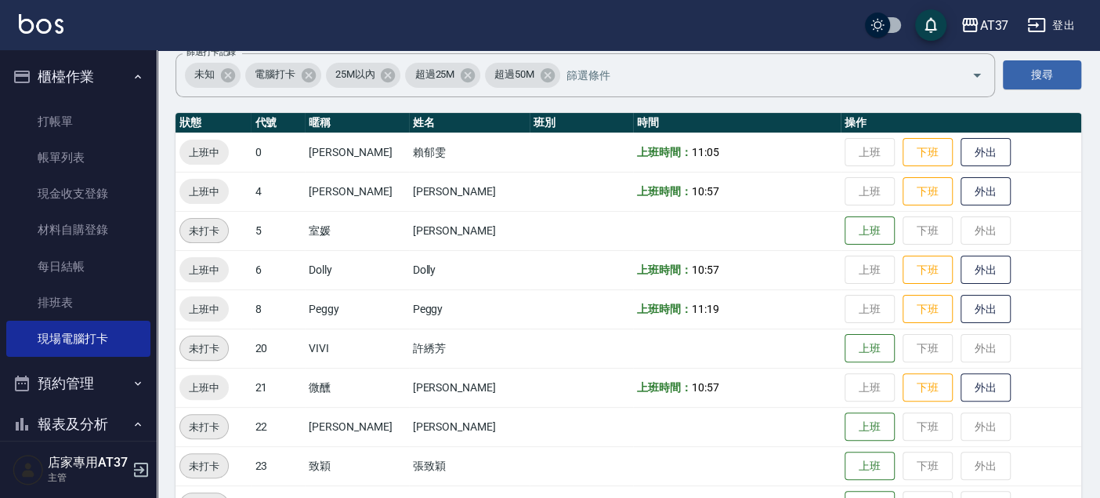
scroll to position [174, 0]
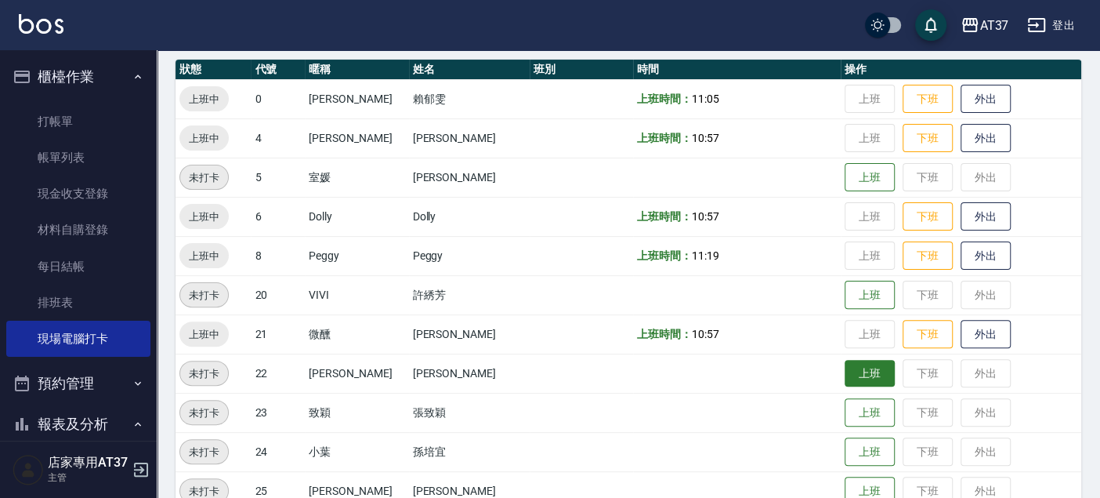
click at [845, 377] on button "上班" at bounding box center [870, 373] width 50 height 27
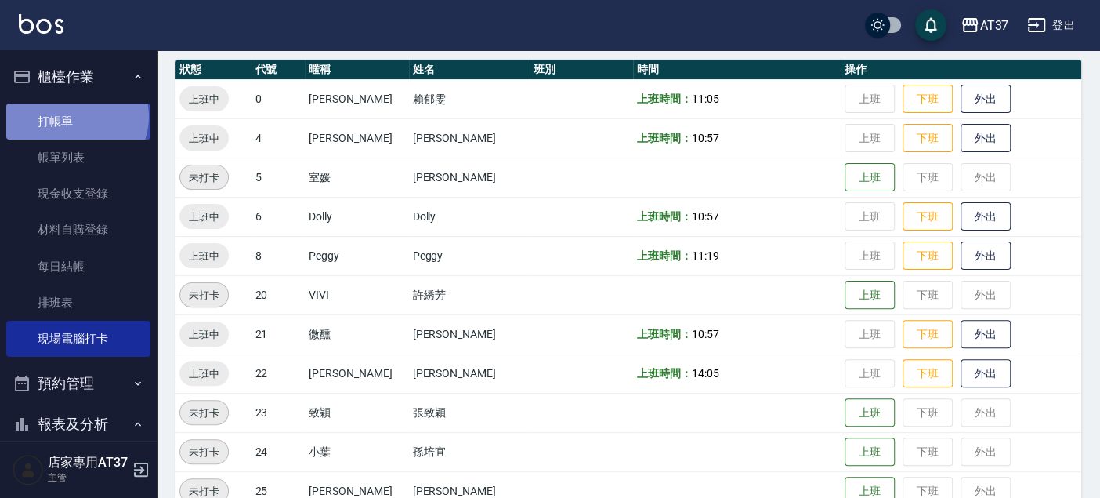
click at [75, 116] on link "打帳單" at bounding box center [78, 121] width 144 height 36
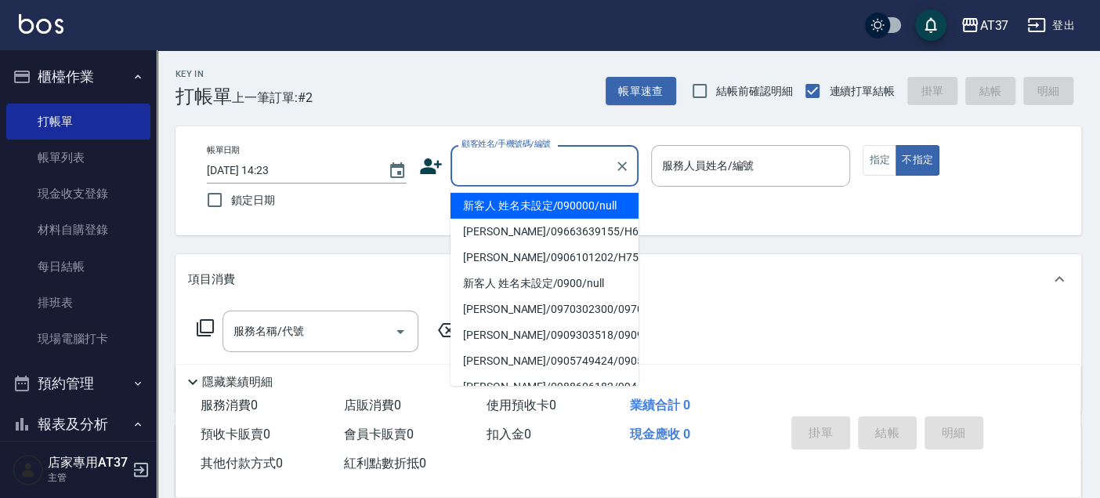
click at [542, 161] on input "顧客姓名/手機號碼/編號" at bounding box center [533, 165] width 150 height 27
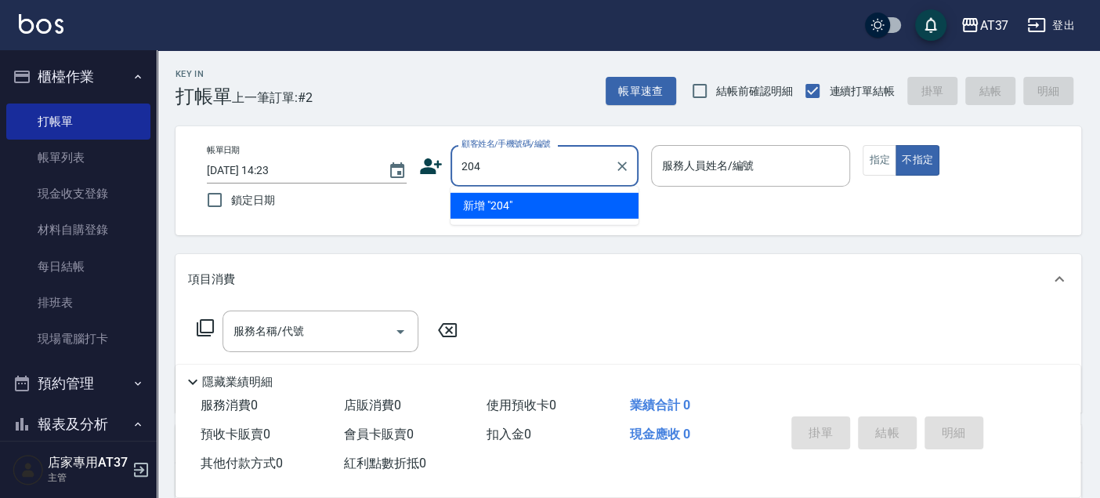
type input "204"
click at [896, 145] on button "不指定" at bounding box center [918, 160] width 44 height 31
type button "false"
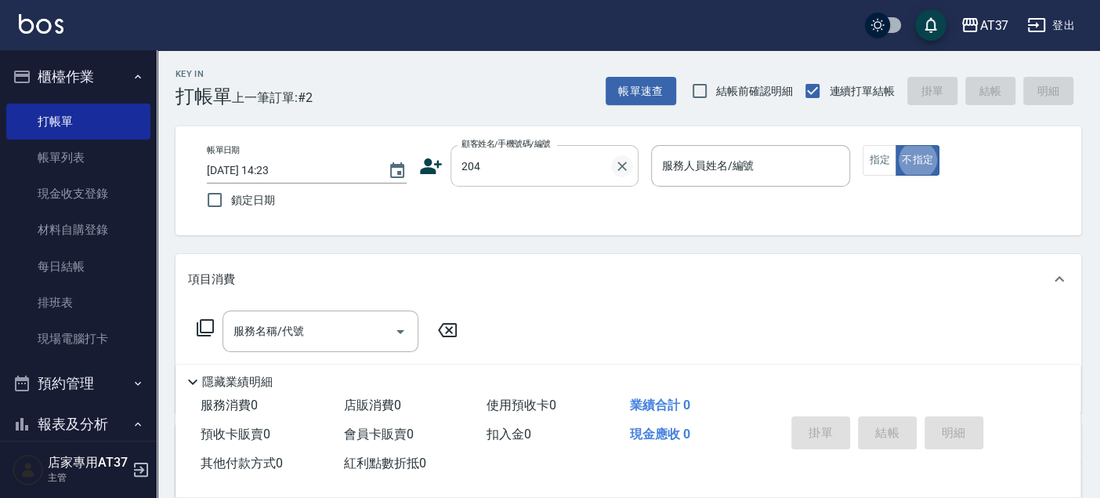
click at [620, 168] on icon "Clear" at bounding box center [621, 165] width 9 height 9
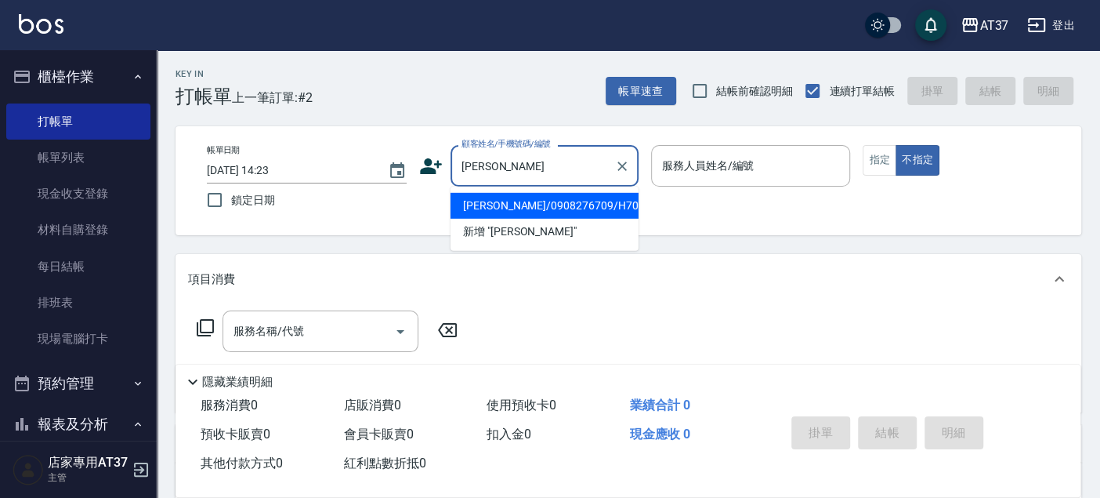
click at [535, 197] on li "戈璘/0908276709/H70" at bounding box center [545, 206] width 188 height 26
type input "戈璘/0908276709/H70"
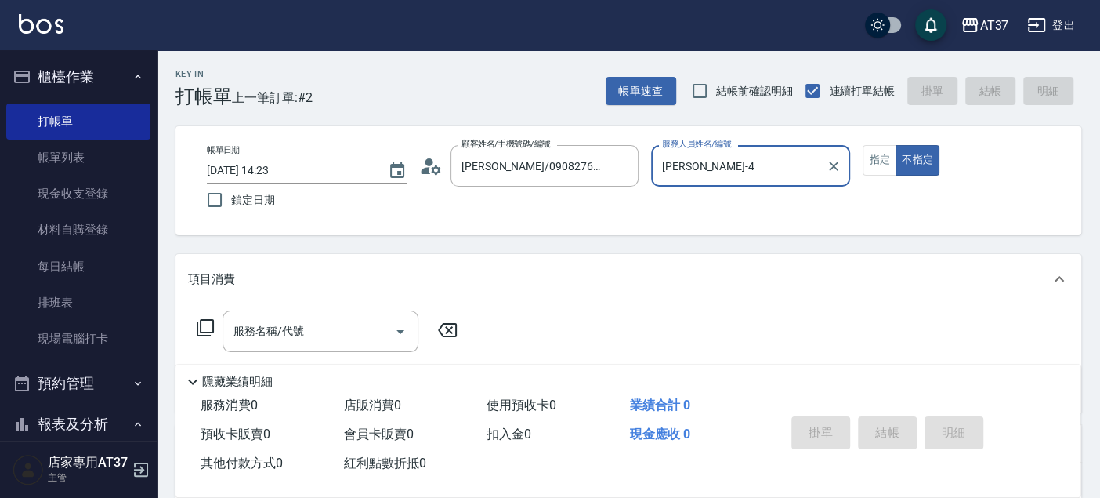
type input "Hannah-4"
click at [875, 163] on button "指定" at bounding box center [880, 160] width 34 height 31
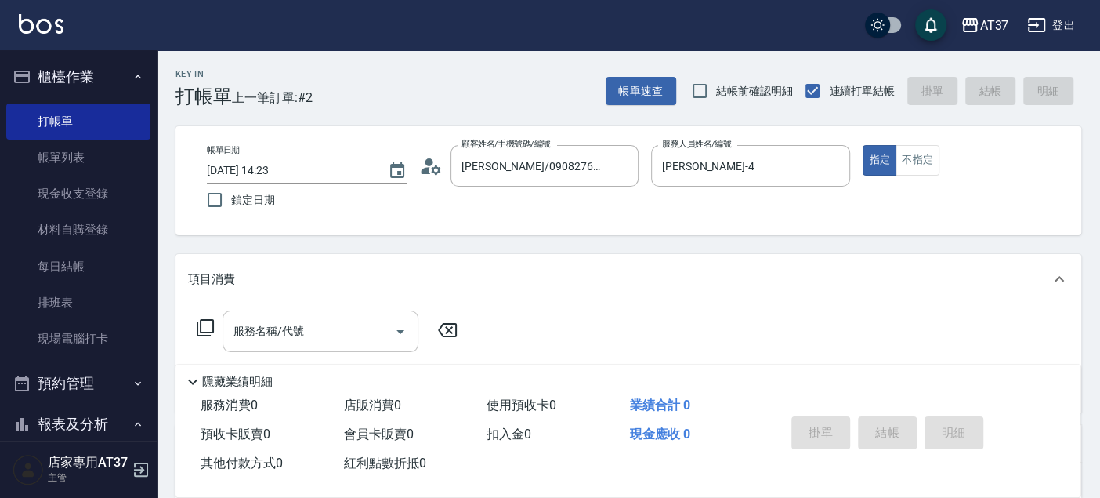
click at [350, 331] on input "服務名稱/代號" at bounding box center [309, 330] width 158 height 27
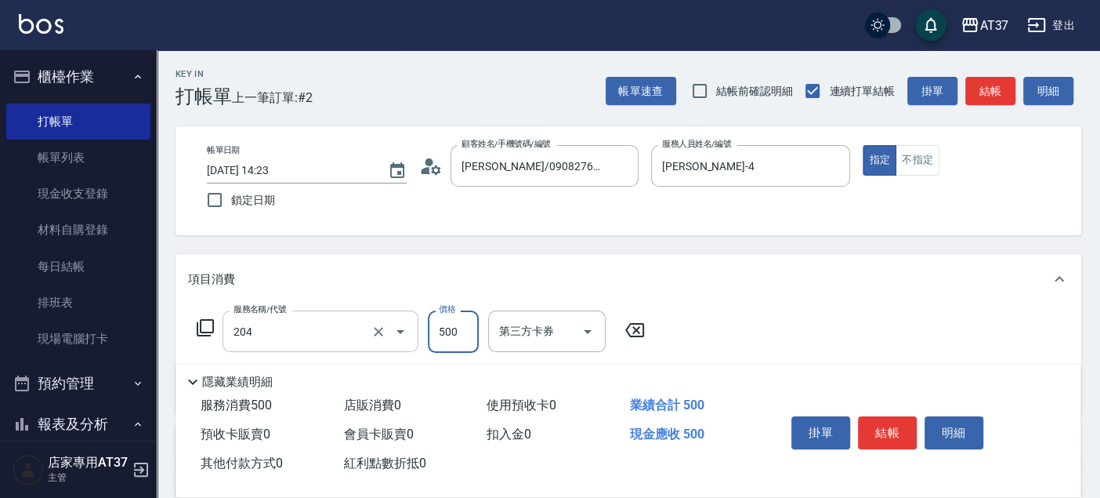
type input "A級洗+剪(204)"
type input "450"
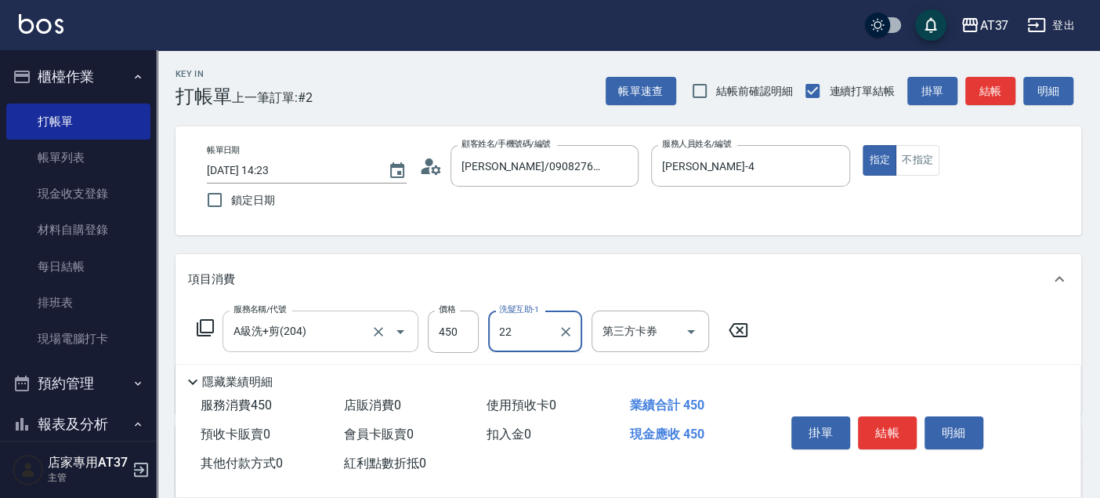
type input "威廉-22"
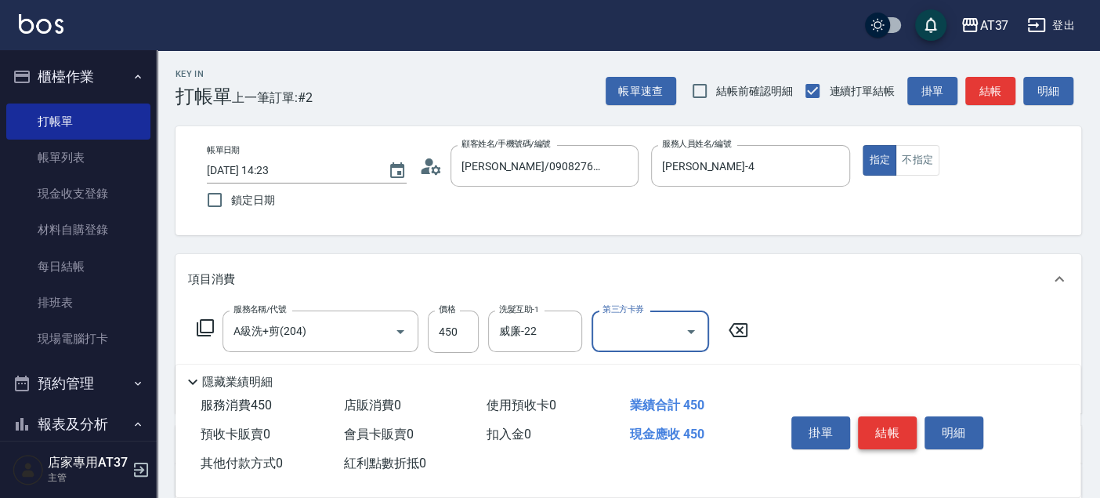
click at [873, 425] on button "結帳" at bounding box center [887, 432] width 59 height 33
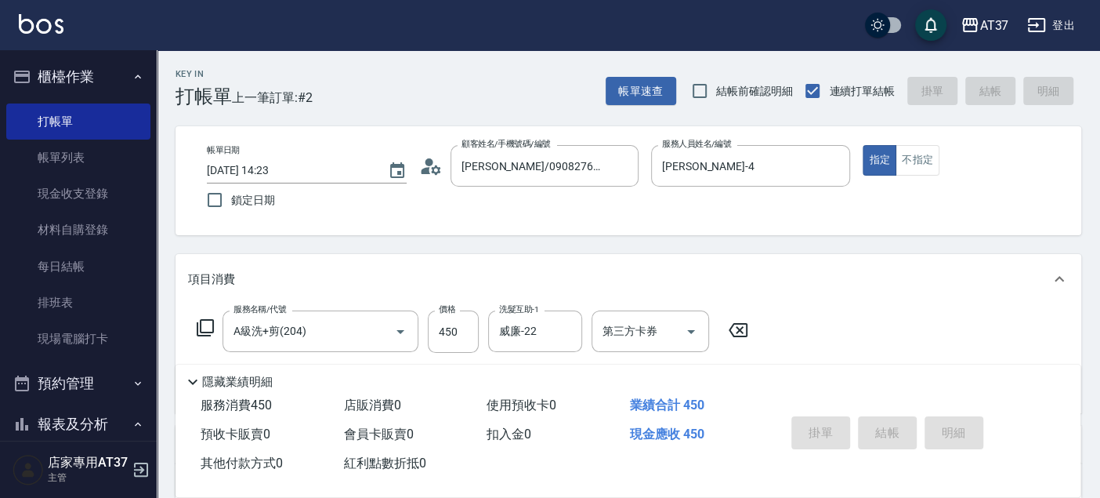
type input "2025/09/24 14:24"
